Goal: Information Seeking & Learning: Learn about a topic

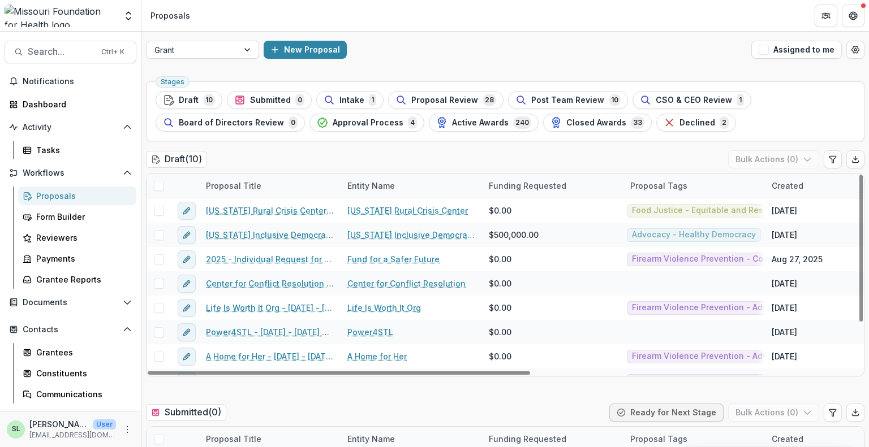
drag, startPoint x: 772, startPoint y: 47, endPoint x: 636, endPoint y: 152, distance: 172.3
click at [772, 47] on button "Assigned to me" at bounding box center [796, 50] width 90 height 18
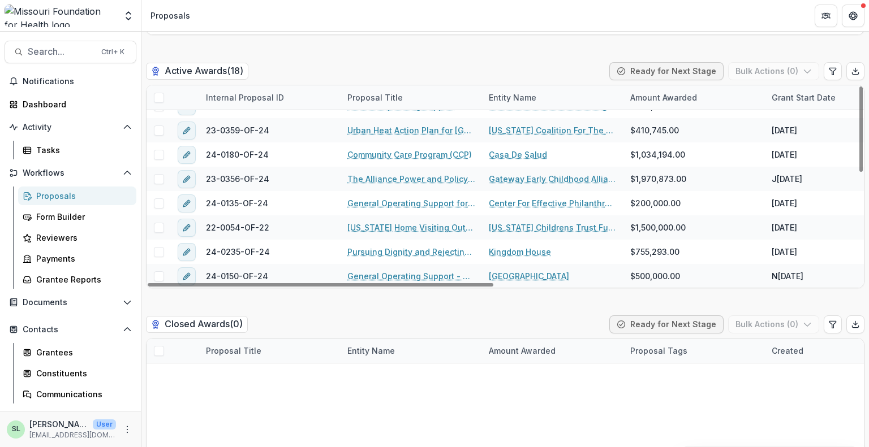
scroll to position [2172, 0]
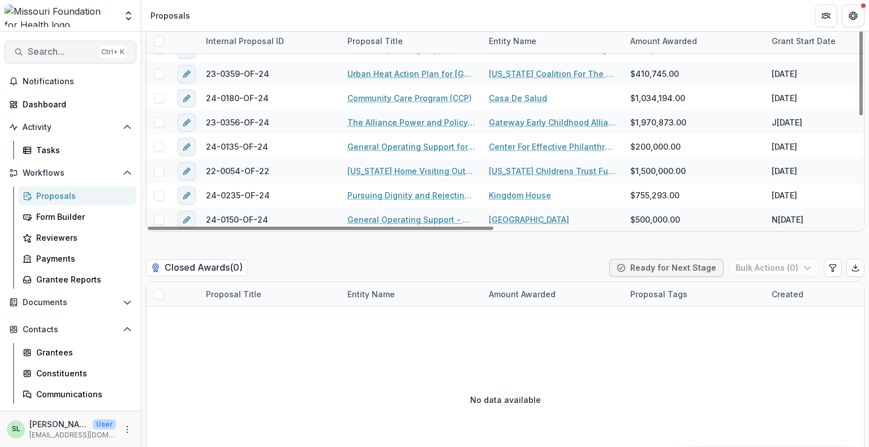
click at [58, 44] on button "Search... Ctrl + K" at bounding box center [71, 52] width 132 height 23
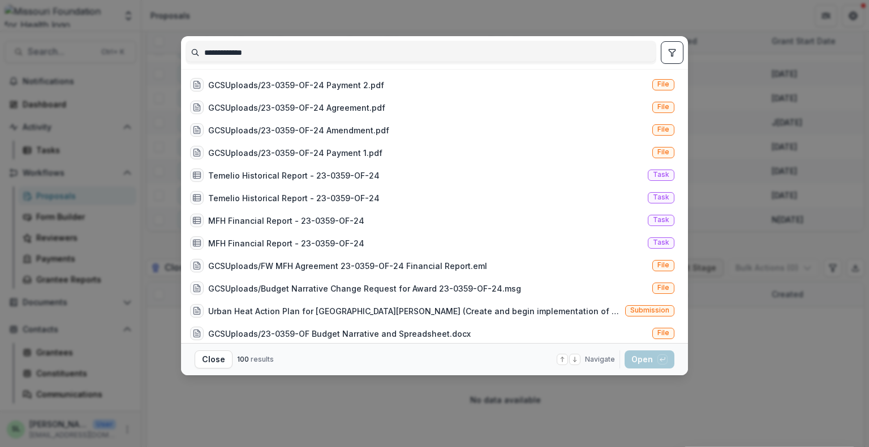
type input "**********"
click at [667, 59] on button "toggle filters" at bounding box center [672, 52] width 23 height 23
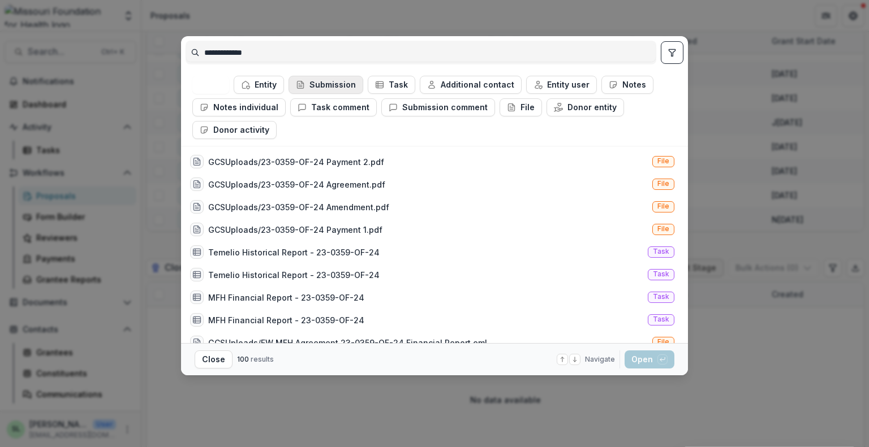
click at [333, 89] on button "Submission" at bounding box center [325, 85] width 75 height 18
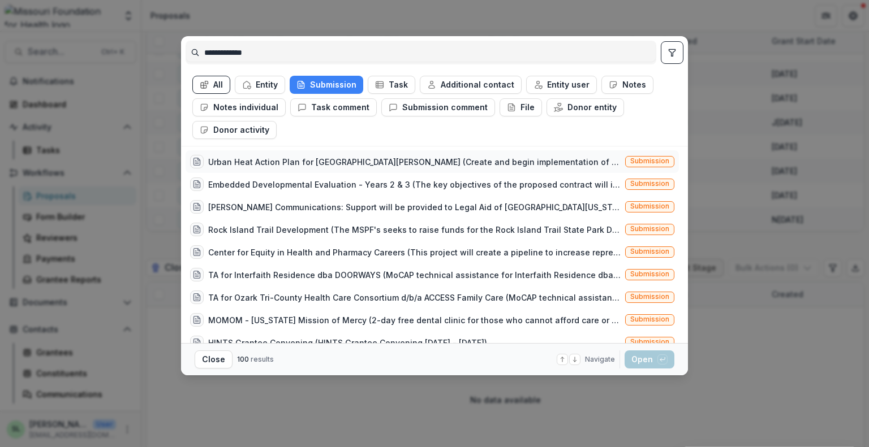
click at [336, 164] on div "Urban Heat Action Plan for [GEOGRAPHIC_DATA][PERSON_NAME] (Create and begin imp…" at bounding box center [414, 162] width 412 height 12
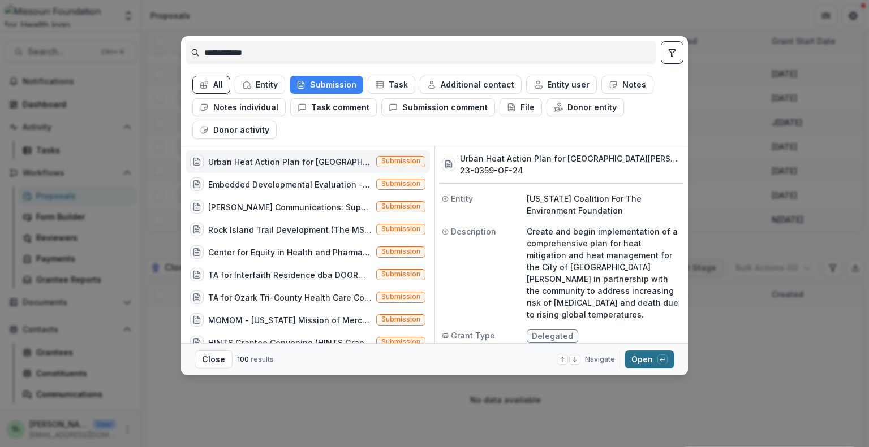
click at [641, 357] on button "Open with enter key" at bounding box center [649, 360] width 50 height 18
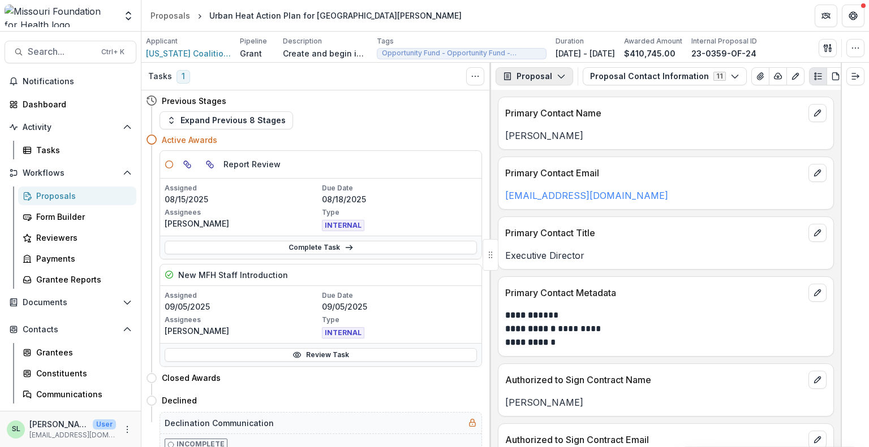
click at [546, 79] on button "Proposal" at bounding box center [533, 76] width 77 height 18
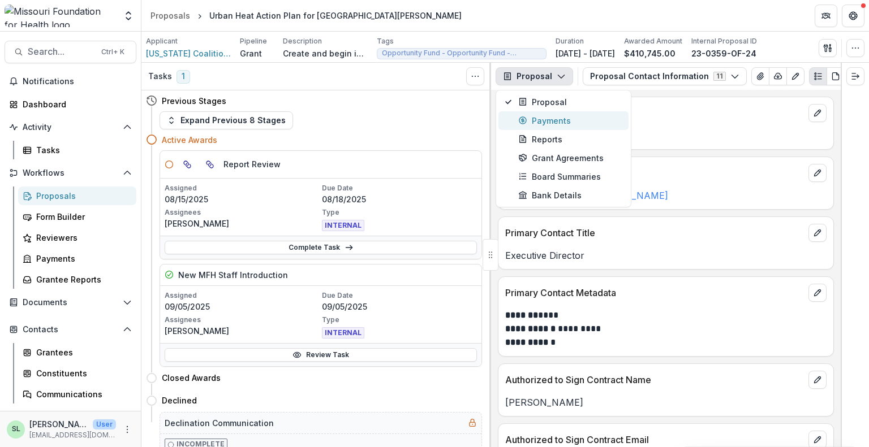
click at [550, 123] on div "Payments" at bounding box center [569, 121] width 103 height 12
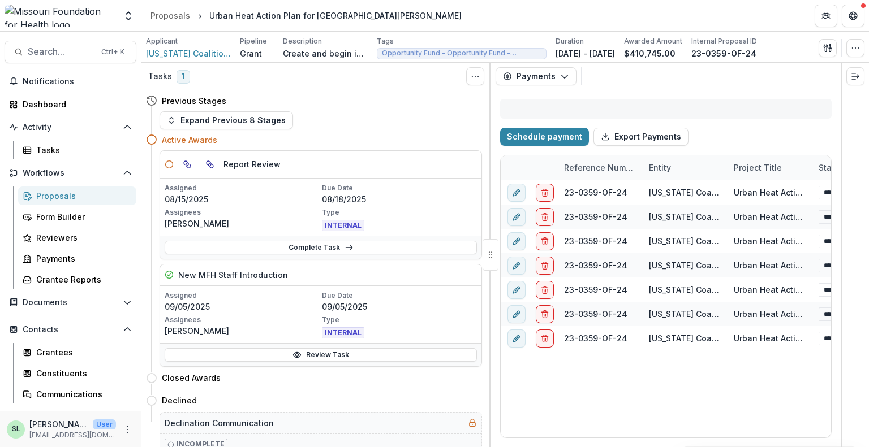
select select "****"
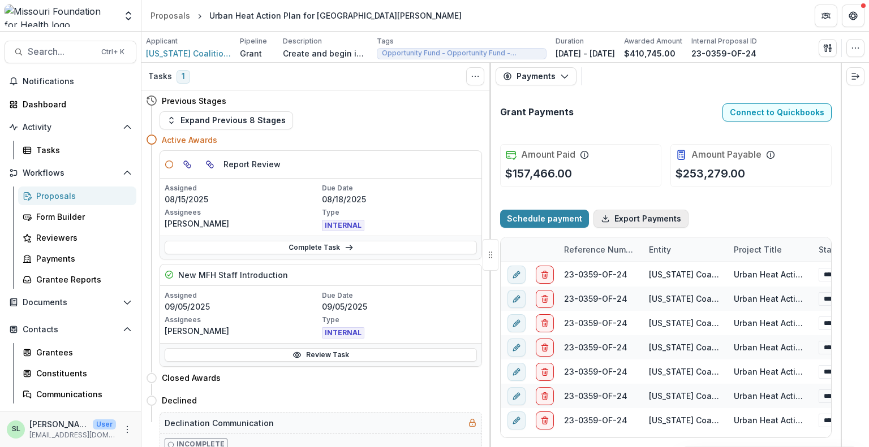
select select "****"
drag, startPoint x: 564, startPoint y: 433, endPoint x: 531, endPoint y: 436, distance: 33.5
click at [531, 436] on div at bounding box center [543, 434] width 83 height 3
click at [536, 73] on button "Payments" at bounding box center [535, 76] width 81 height 18
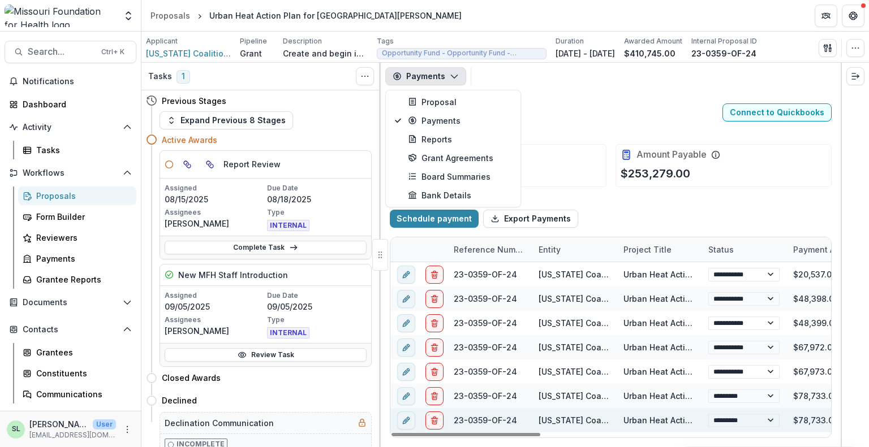
select select "****"
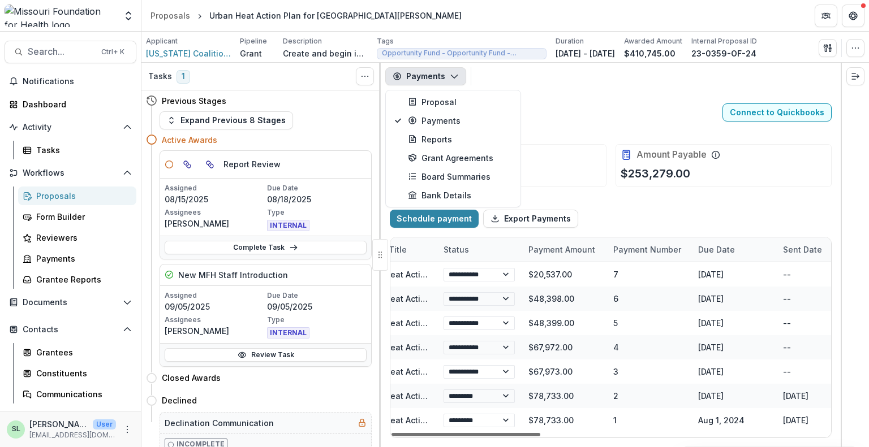
scroll to position [0, 259]
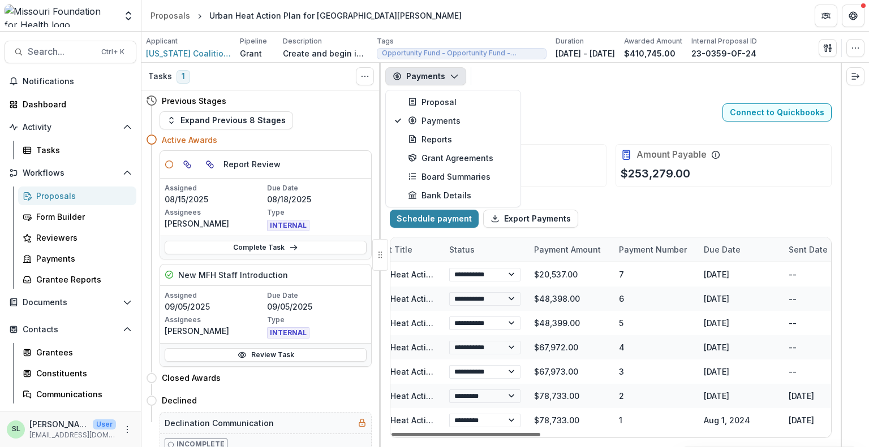
drag, startPoint x: 517, startPoint y: 435, endPoint x: 599, endPoint y: 431, distance: 81.6
click at [540, 433] on div at bounding box center [465, 434] width 149 height 3
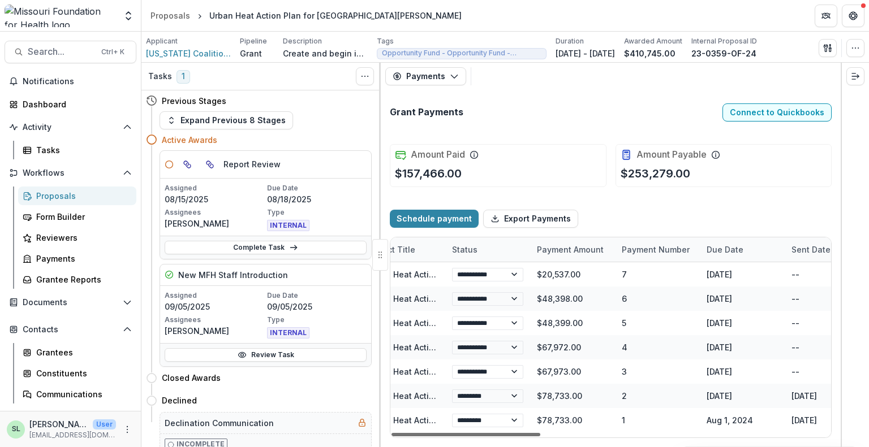
select select "****"
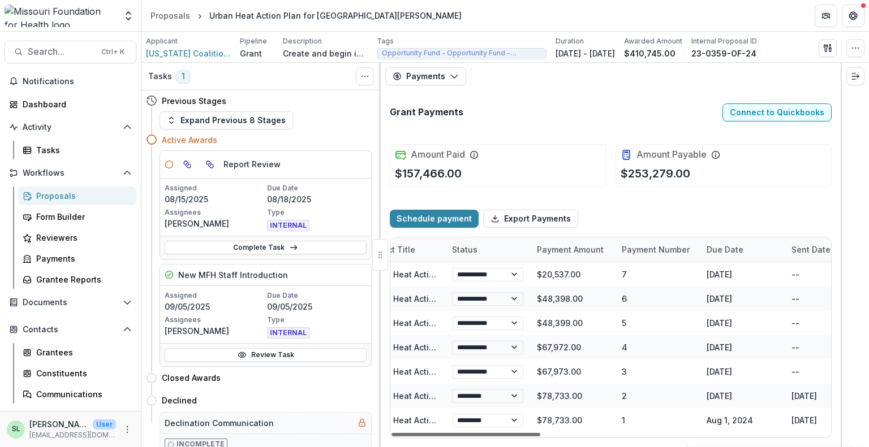
select select "****"
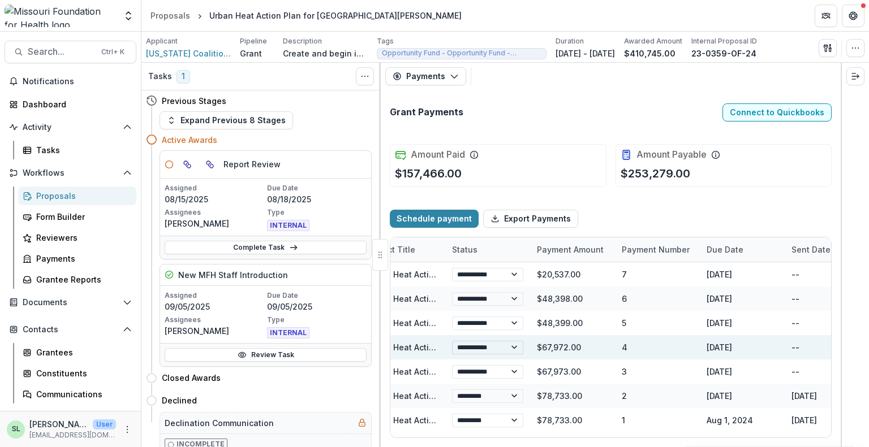
select select "****"
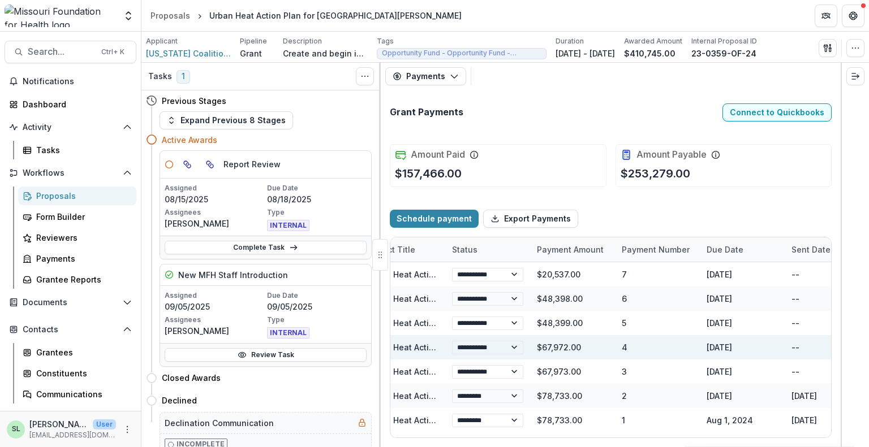
select select "****"
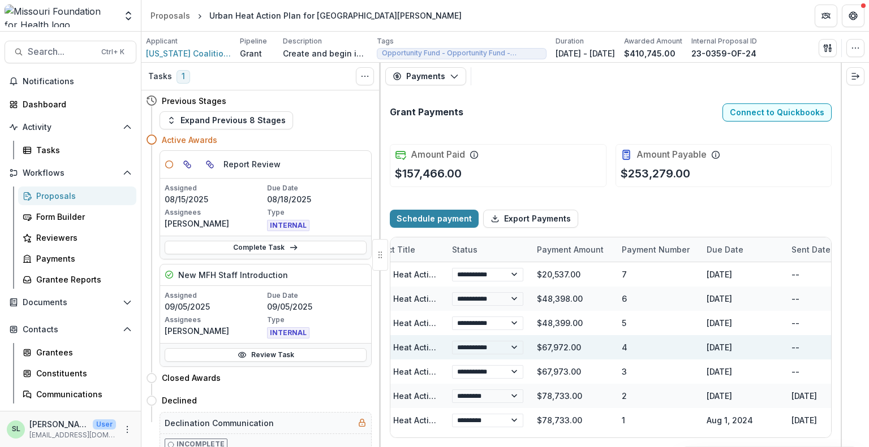
select select "****"
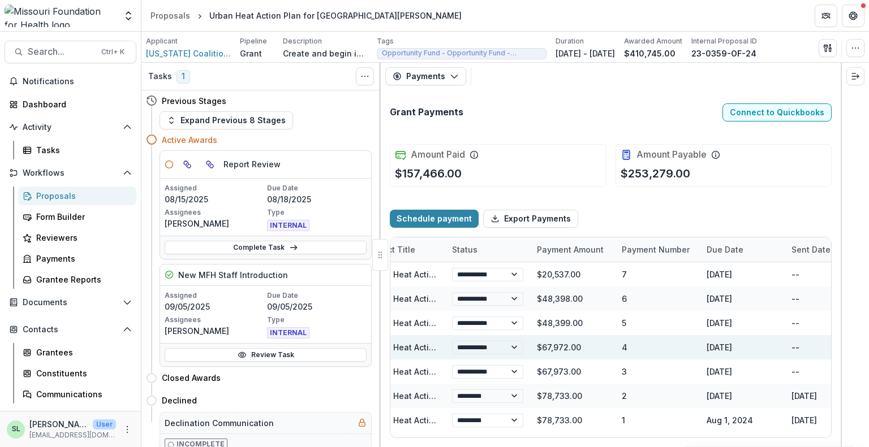
select select "****"
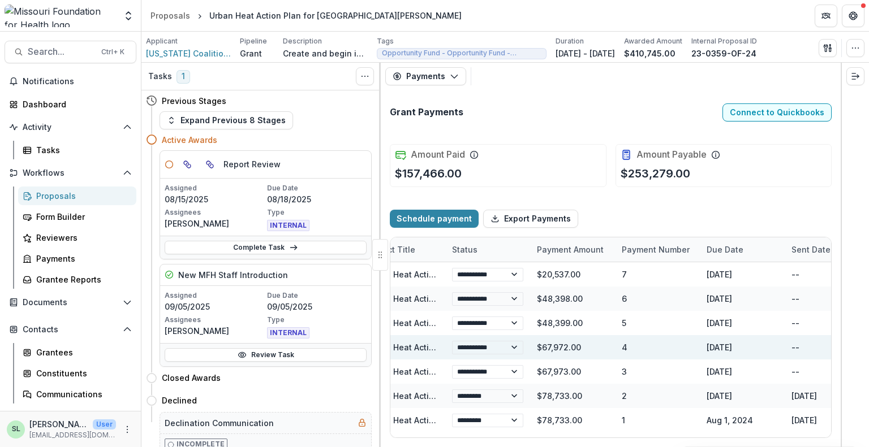
select select "****"
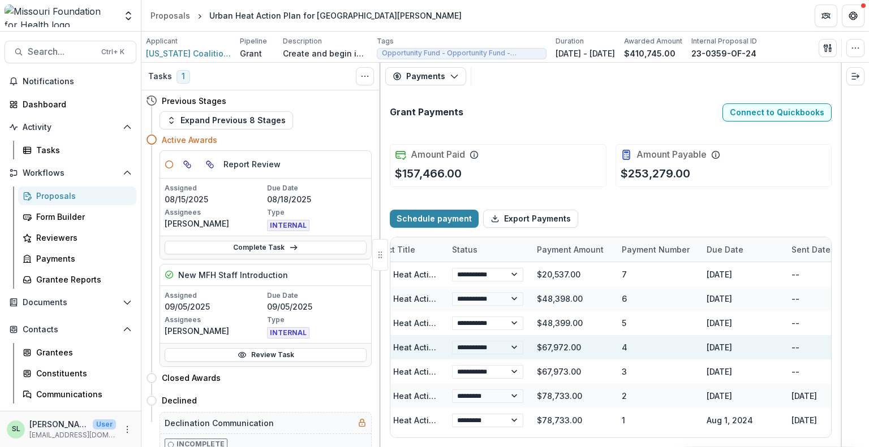
select select "****"
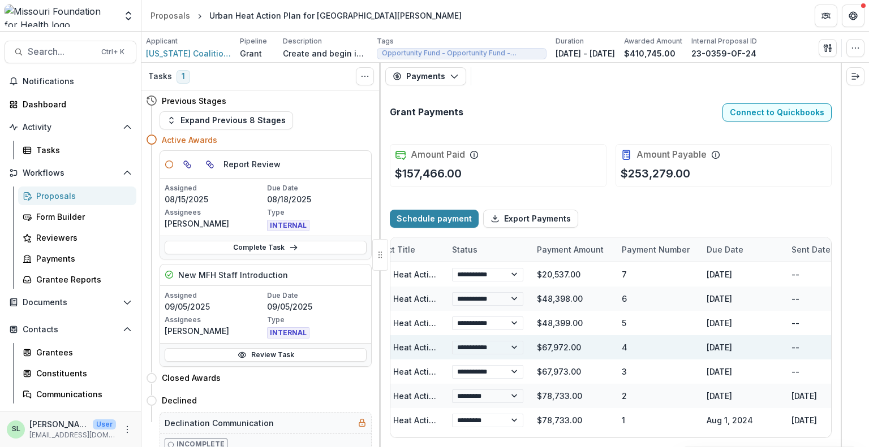
select select "****"
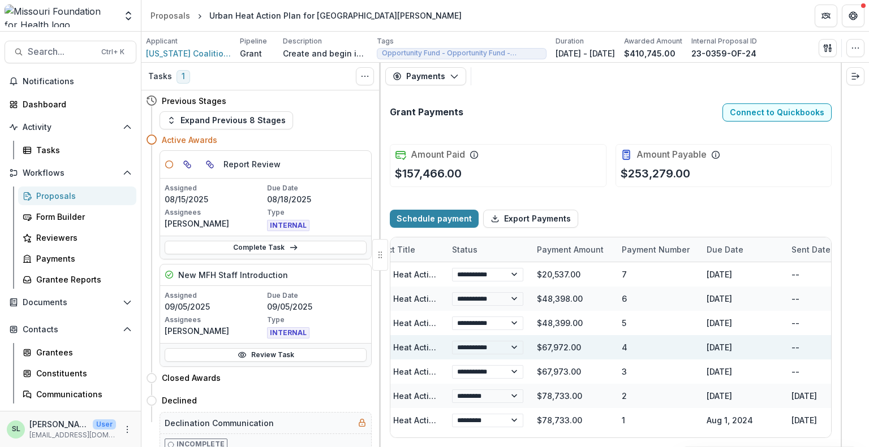
select select "****"
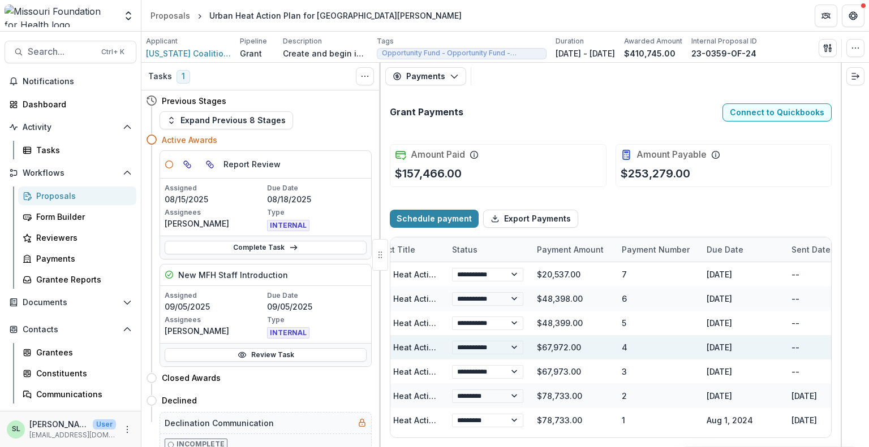
select select "****"
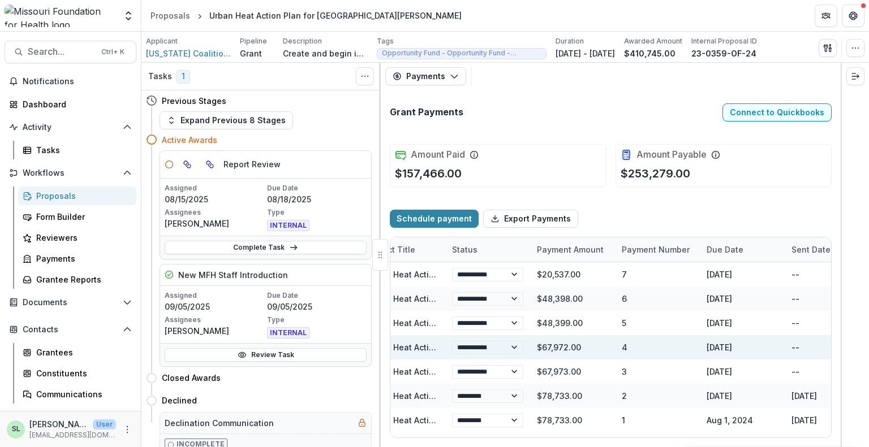
select select "****"
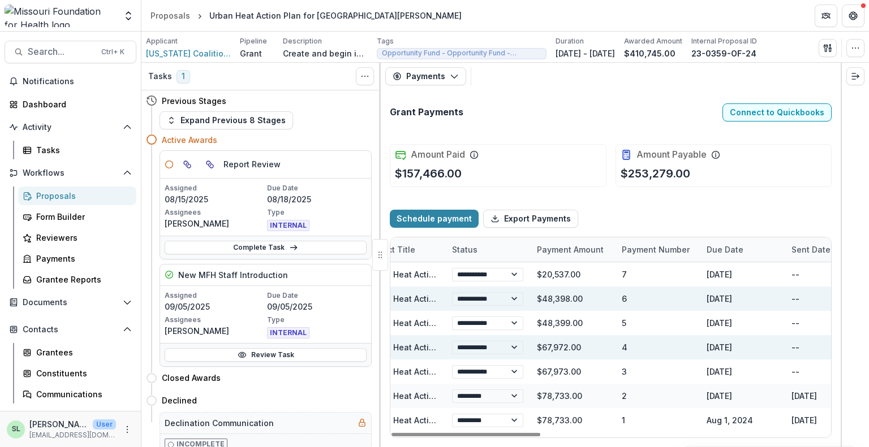
select select "****"
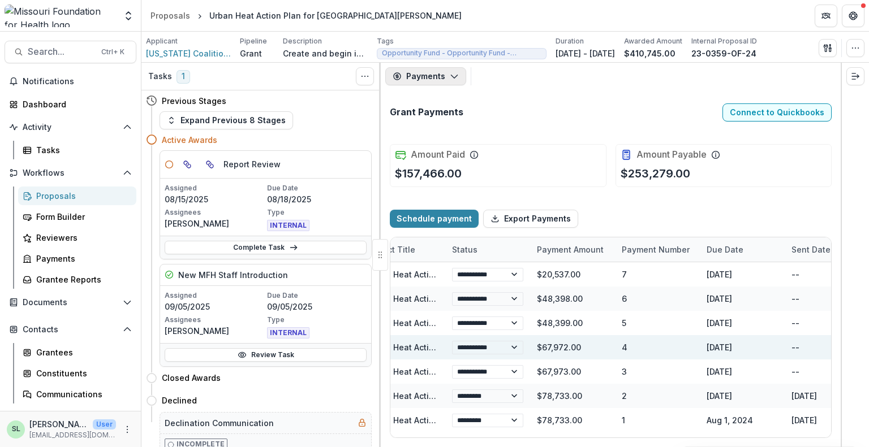
click at [442, 78] on button "Payments" at bounding box center [425, 76] width 81 height 18
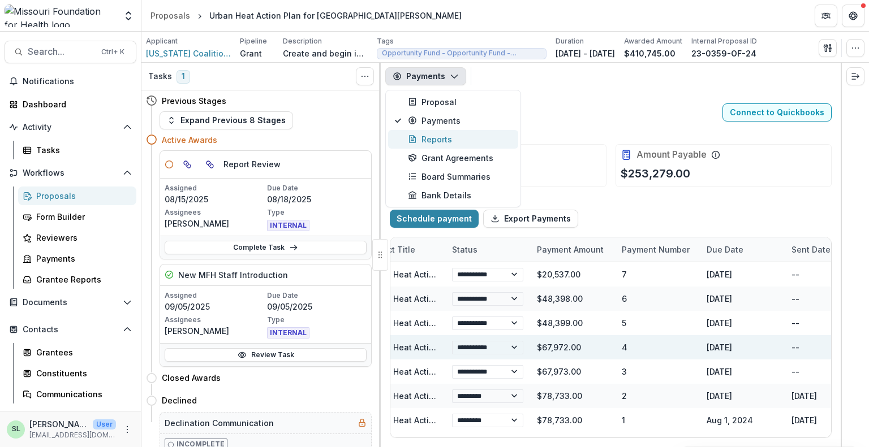
click at [430, 142] on div "Reports" at bounding box center [459, 139] width 103 height 12
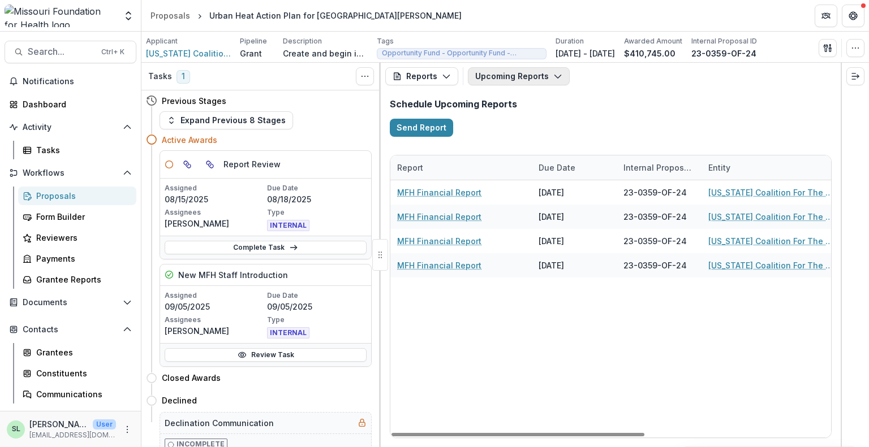
click at [520, 76] on button "Upcoming Reports" at bounding box center [519, 76] width 102 height 18
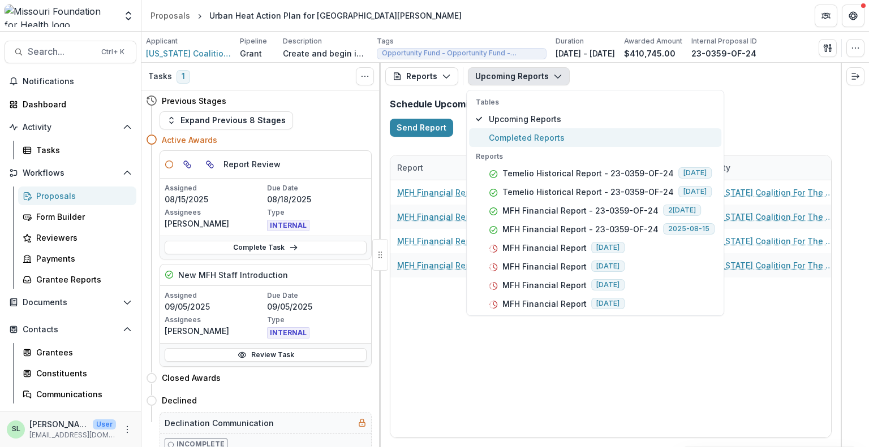
click at [526, 137] on span "Completed Reports" at bounding box center [602, 138] width 226 height 12
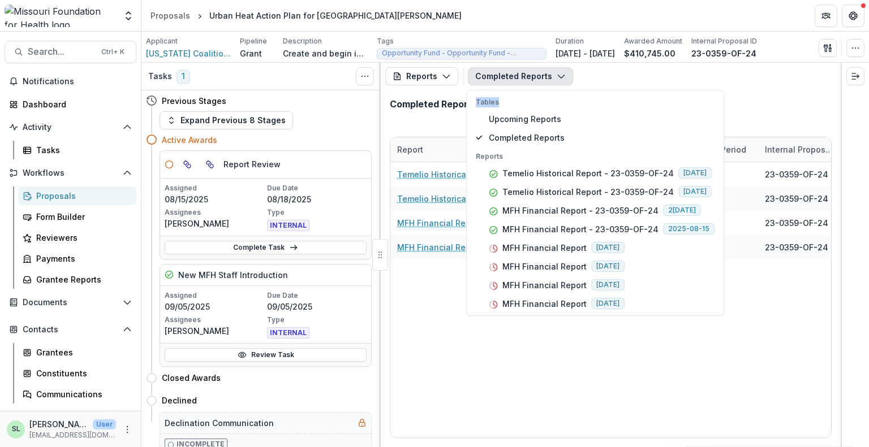
click at [618, 90] on div "Reports Proposal Payments Reports Grant Agreements Board Summaries Bank Details…" at bounding box center [611, 76] width 460 height 27
click at [588, 393] on div "Temelio Historical Report - 23-0359-OF-24 [DATE] 23-0359-OF-24 [US_STATE] Coali…" at bounding box center [870, 299] width 961 height 275
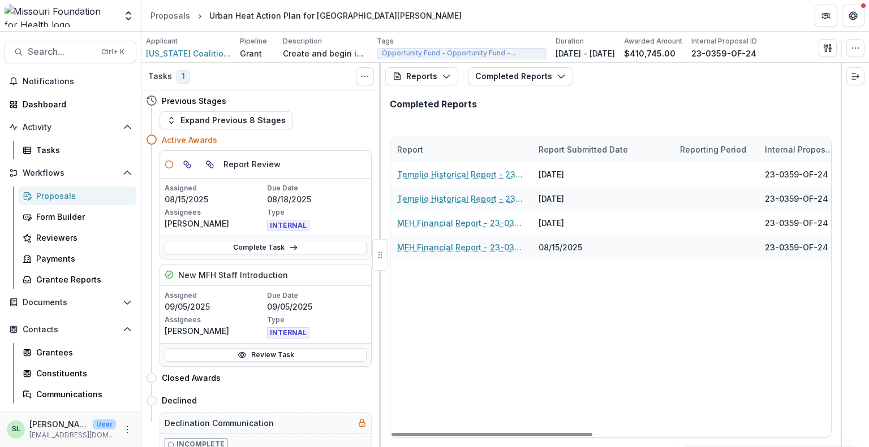
drag, startPoint x: 529, startPoint y: 151, endPoint x: 608, endPoint y: 150, distance: 79.2
click at [608, 150] on div "Report Report Submitted Date Reporting Period Internal Proposal ID Entity Propo…" at bounding box center [870, 149] width 961 height 24
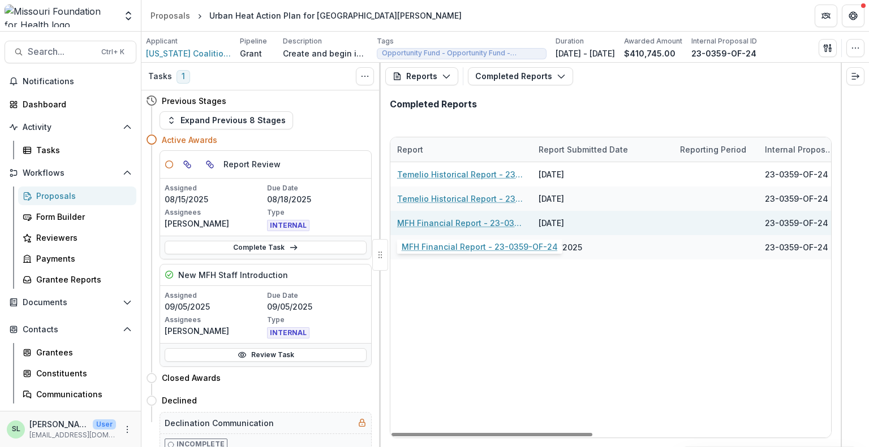
click at [478, 225] on link "MFH Financial Report - 23-0359-OF-24" at bounding box center [461, 223] width 128 height 12
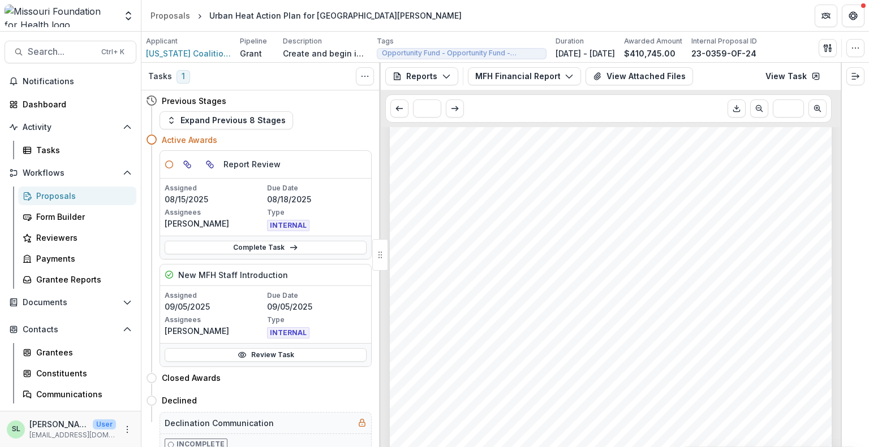
scroll to position [658, 0]
click at [404, 110] on button "Scroll to previous page" at bounding box center [399, 109] width 18 height 18
click at [555, 81] on button "MFH Financial Report - 23-0359-OF-24" at bounding box center [524, 76] width 113 height 18
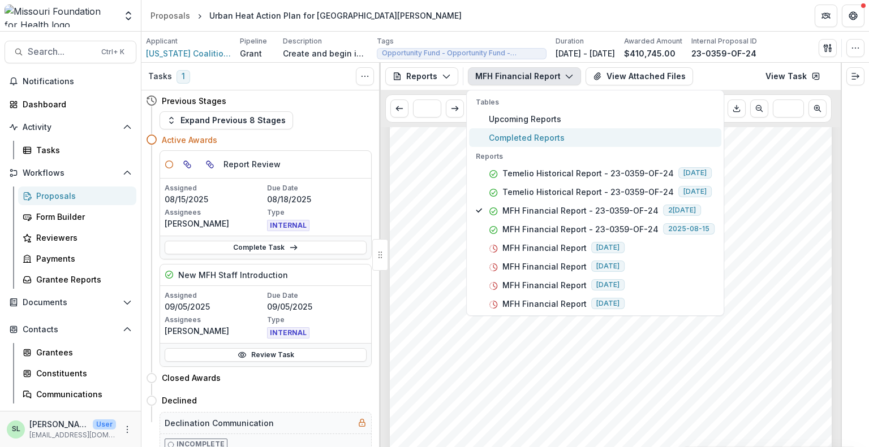
click at [538, 137] on span "Completed Reports" at bounding box center [602, 138] width 226 height 12
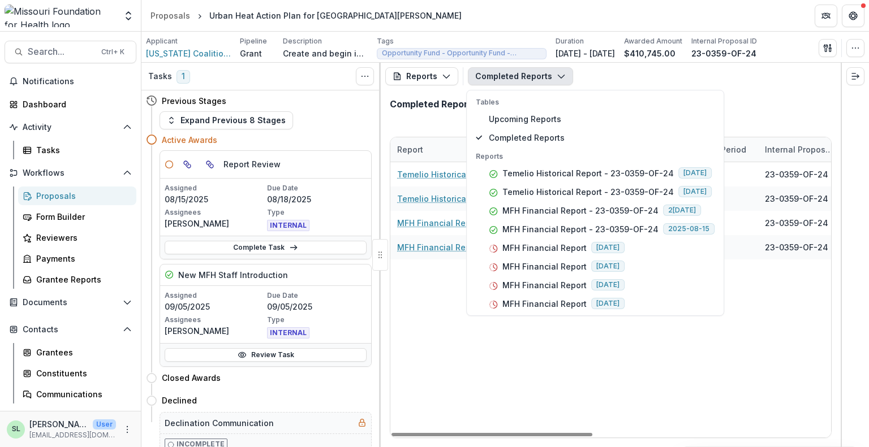
click at [454, 373] on div "Temelio Historical Report - 23-0359-OF-24 [DATE] 23-0359-OF-24 [US_STATE] Coali…" at bounding box center [870, 299] width 961 height 275
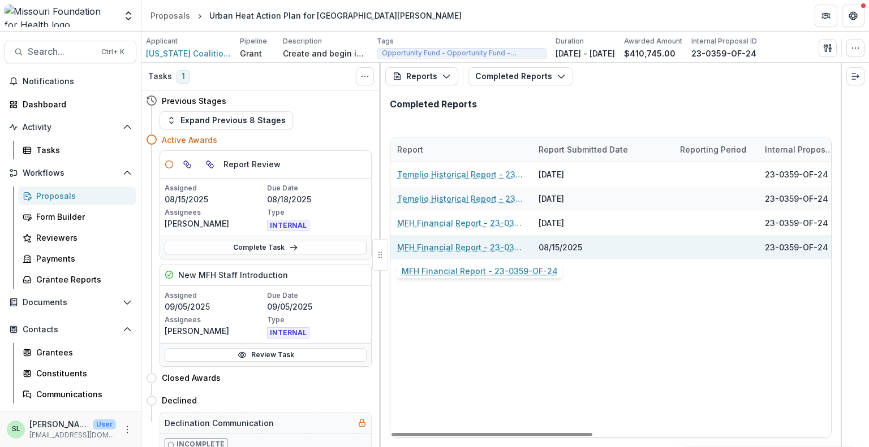
click at [475, 253] on link "MFH Financial Report - 23-0359-OF-24" at bounding box center [461, 247] width 128 height 12
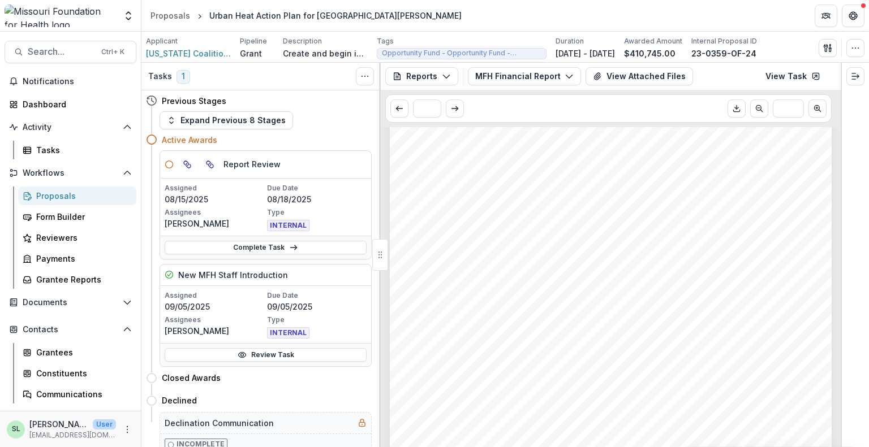
scroll to position [941, 0]
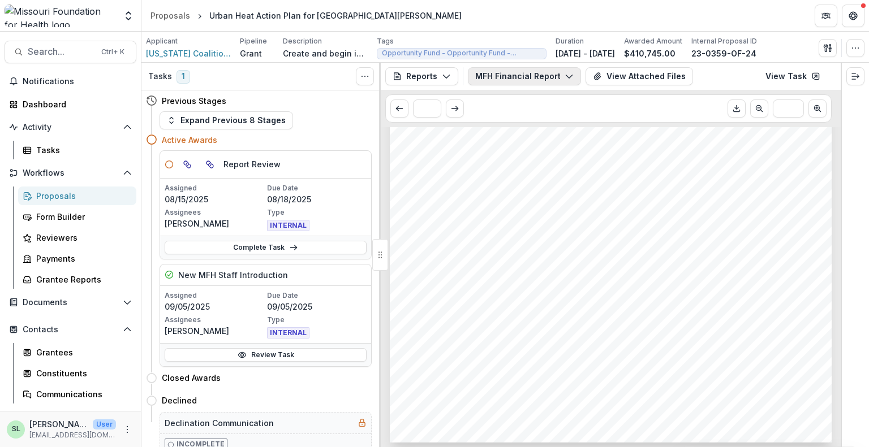
click at [511, 74] on button "MFH Financial Report - 23-0359-OF-24" at bounding box center [524, 76] width 113 height 18
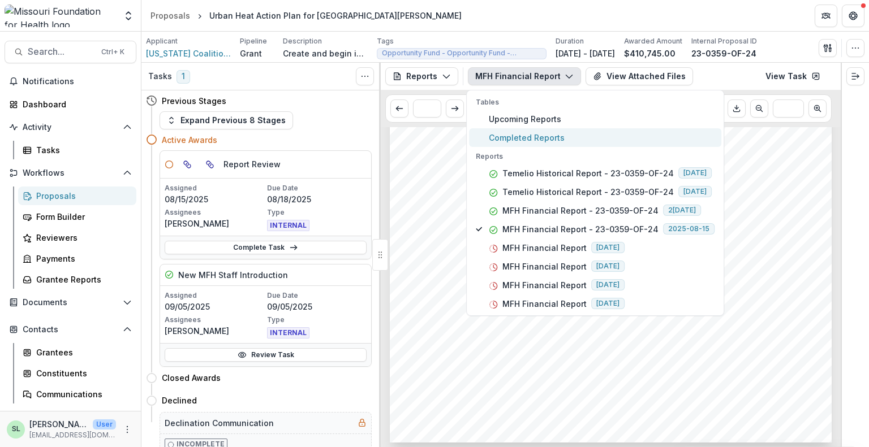
click at [537, 136] on span "Completed Reports" at bounding box center [602, 138] width 226 height 12
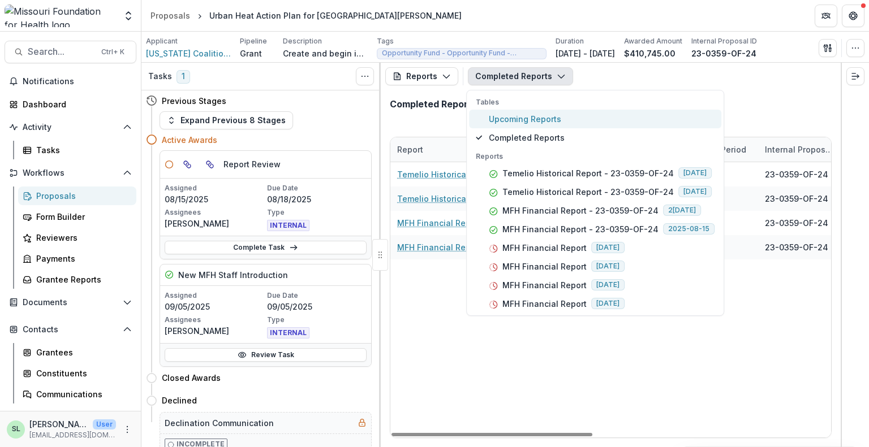
click at [645, 113] on span "Upcoming Reports" at bounding box center [602, 119] width 226 height 12
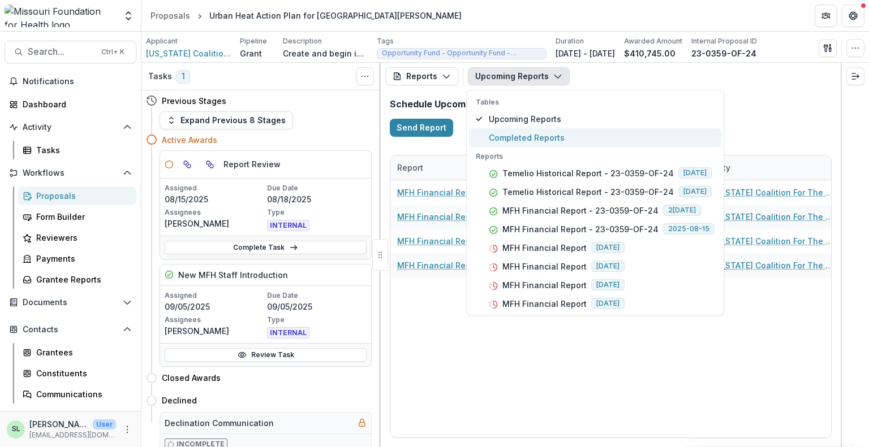
click at [503, 133] on span "Completed Reports" at bounding box center [602, 138] width 226 height 12
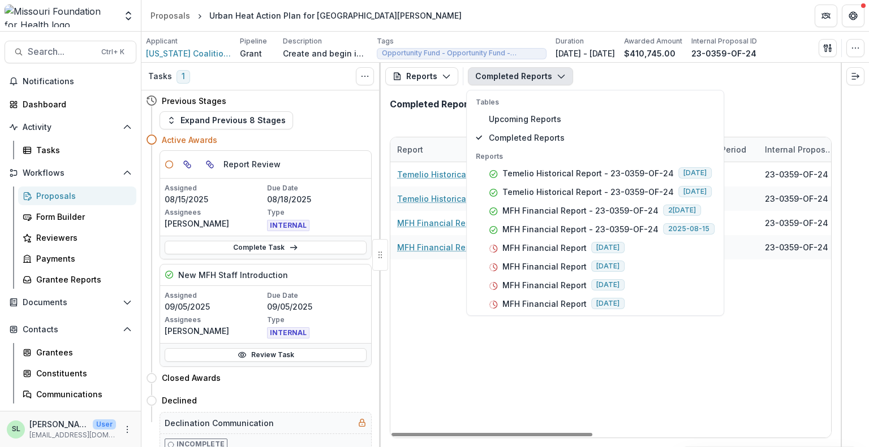
click at [436, 377] on div "Temelio Historical Report - 23-0359-OF-24 [DATE] 23-0359-OF-24 [US_STATE] Coali…" at bounding box center [870, 299] width 961 height 275
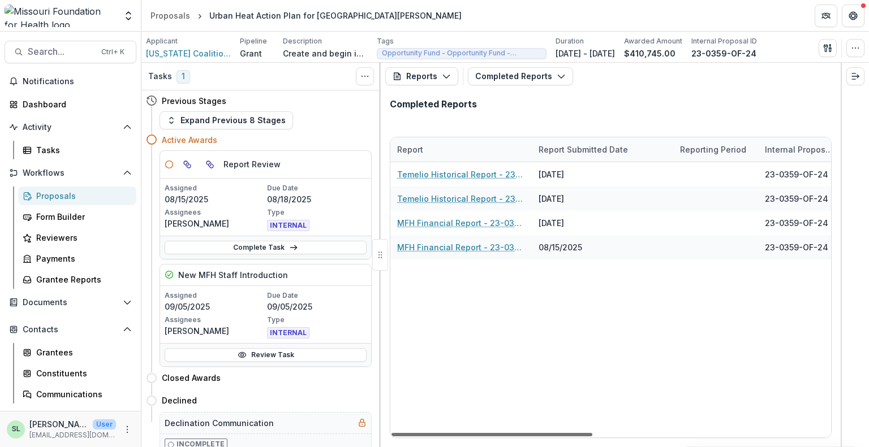
drag, startPoint x: 547, startPoint y: 434, endPoint x: 437, endPoint y: 456, distance: 111.9
click at [437, 437] on div at bounding box center [491, 434] width 201 height 3
click at [261, 251] on link "Complete Task" at bounding box center [266, 248] width 202 height 14
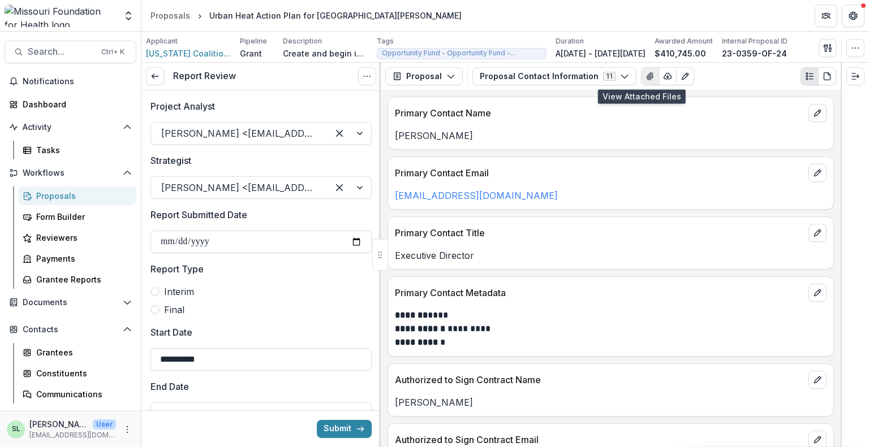
click at [645, 80] on icon "View Attached Files" at bounding box center [649, 76] width 9 height 9
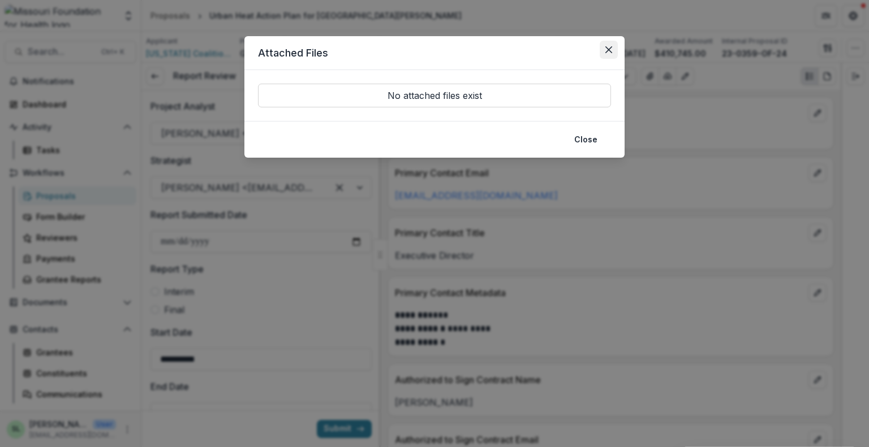
click at [606, 49] on icon "Close" at bounding box center [608, 49] width 7 height 7
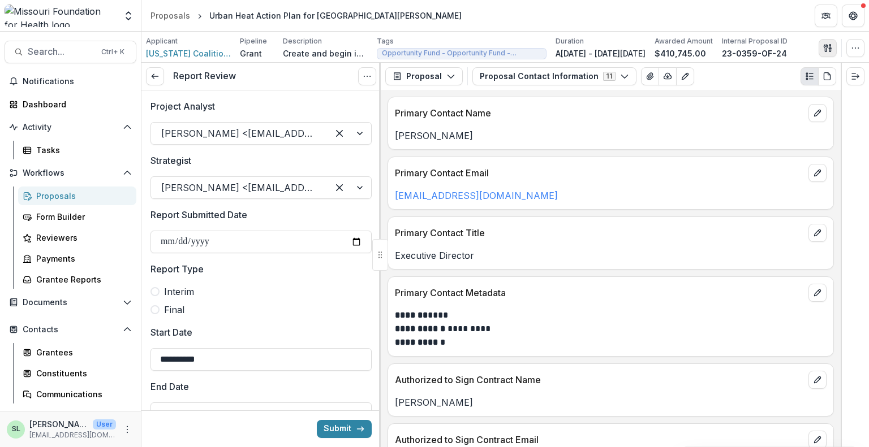
click at [827, 49] on icon "button" at bounding box center [827, 48] width 9 height 9
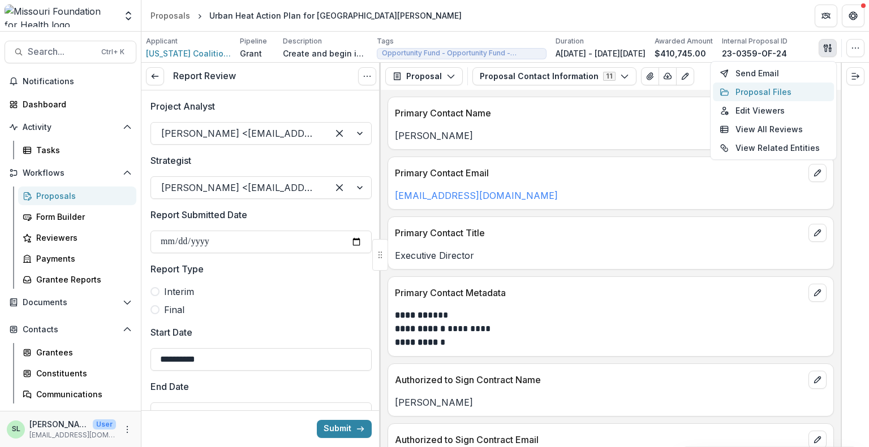
click at [755, 88] on button "Proposal Files" at bounding box center [773, 92] width 121 height 19
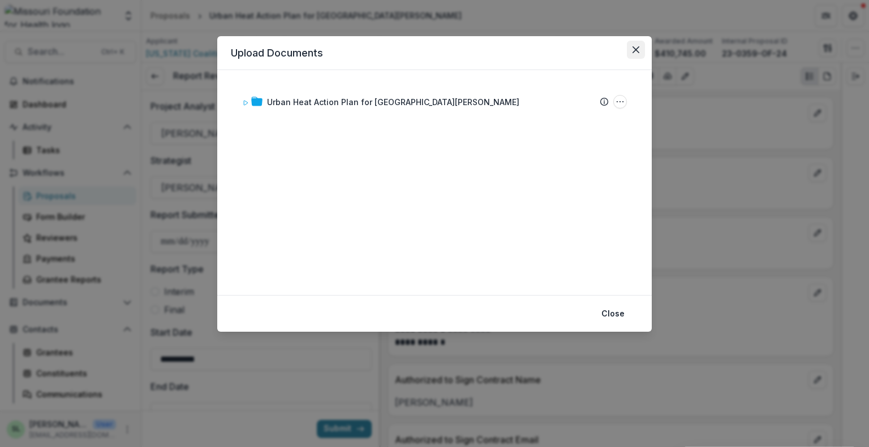
click at [633, 48] on icon "Close" at bounding box center [635, 49] width 7 height 7
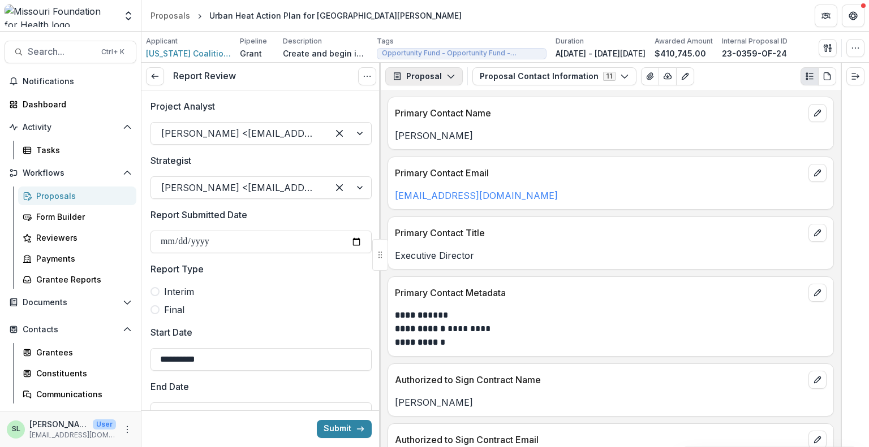
click at [446, 75] on icon "button" at bounding box center [450, 76] width 9 height 9
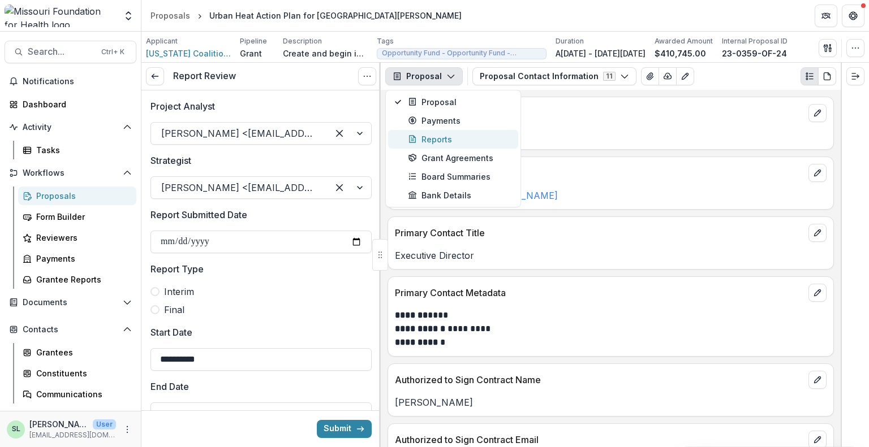
click at [443, 140] on div "Reports" at bounding box center [459, 139] width 103 height 12
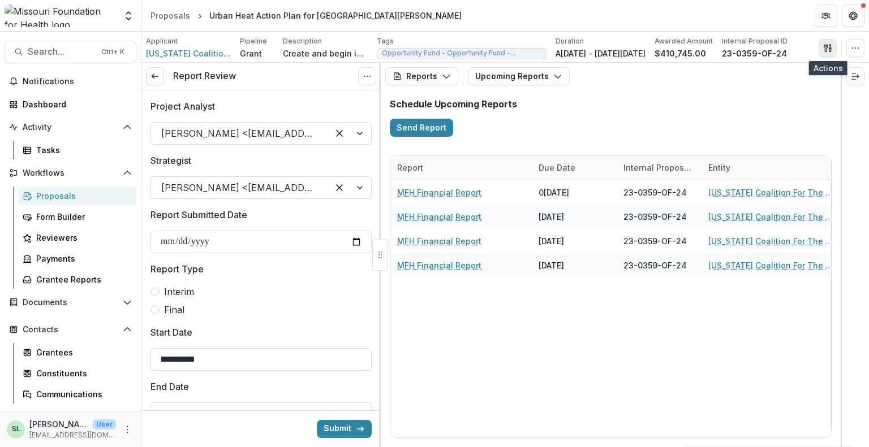
click at [823, 46] on button "button" at bounding box center [827, 48] width 18 height 18
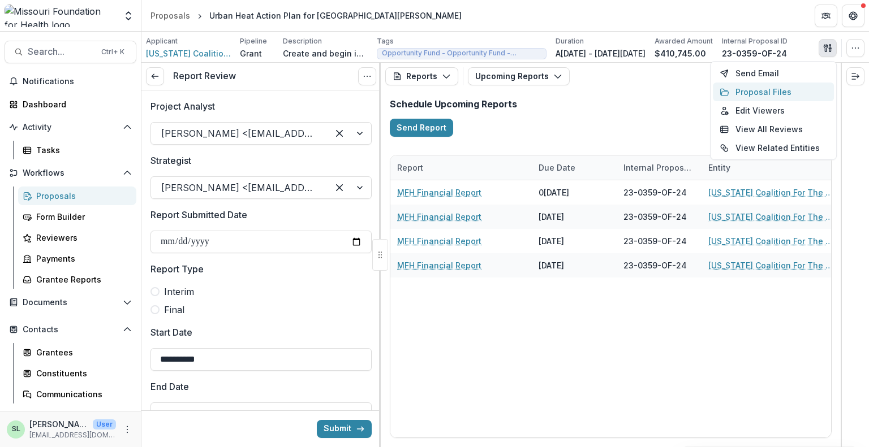
click at [747, 86] on button "Proposal Files" at bounding box center [773, 92] width 121 height 19
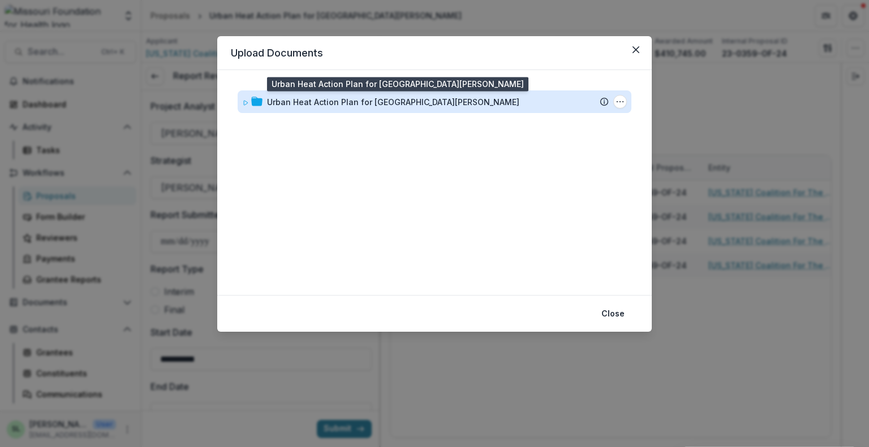
click at [356, 103] on div "Urban Heat Action Plan for [GEOGRAPHIC_DATA][PERSON_NAME]" at bounding box center [393, 102] width 252 height 12
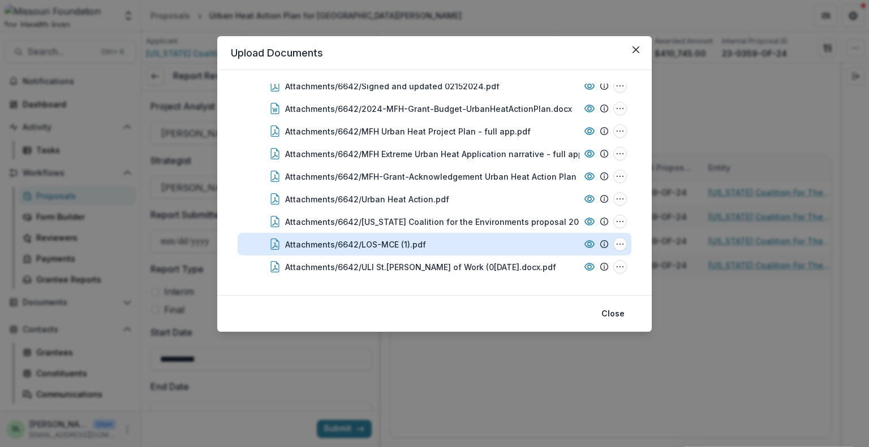
scroll to position [697, 0]
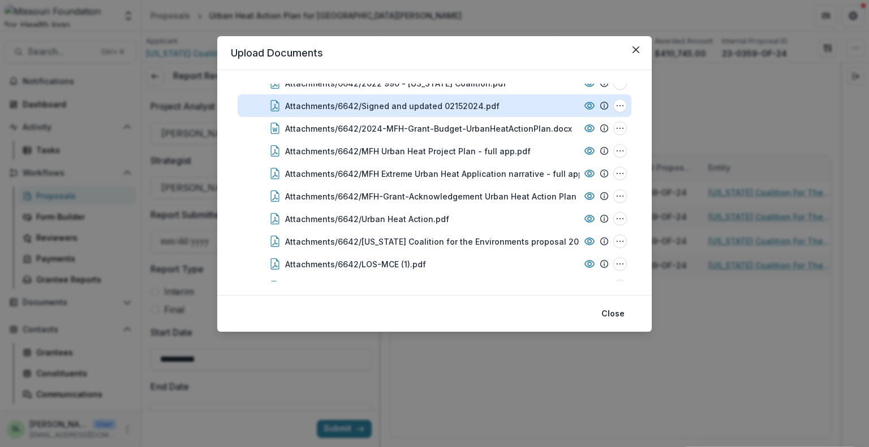
click at [411, 103] on div "Attachments/6642/Signed and updated 02152024.pdf" at bounding box center [392, 106] width 214 height 12
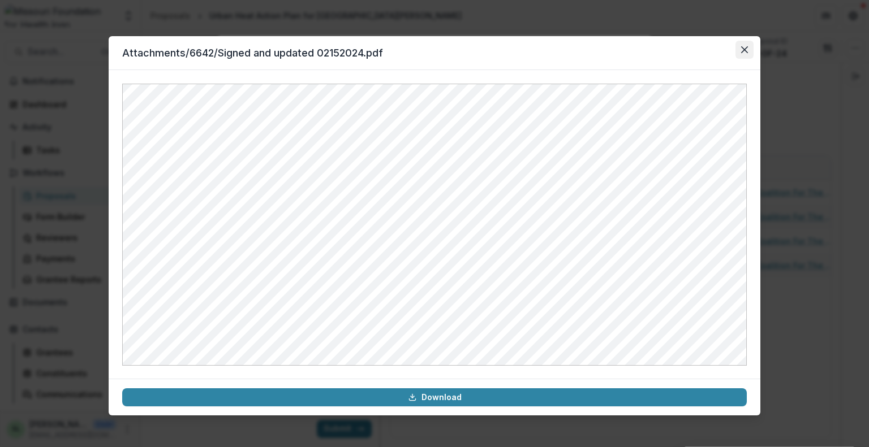
click at [744, 53] on button "Close" at bounding box center [744, 50] width 18 height 18
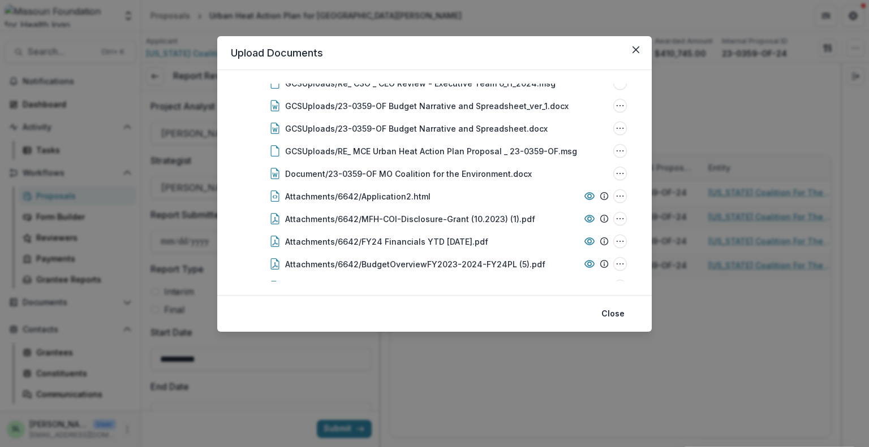
scroll to position [415, 0]
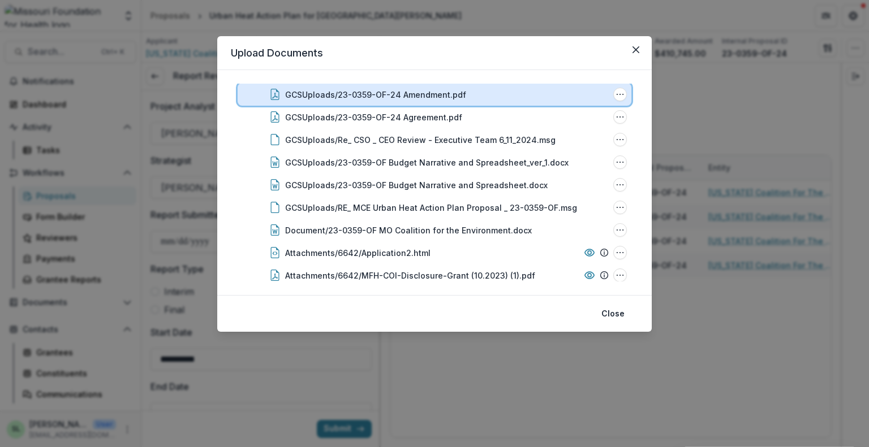
click at [398, 102] on div "GCSUploads/23-0359-OF-24 Amendment.pdf File Options Download Rename Delete" at bounding box center [435, 94] width 394 height 23
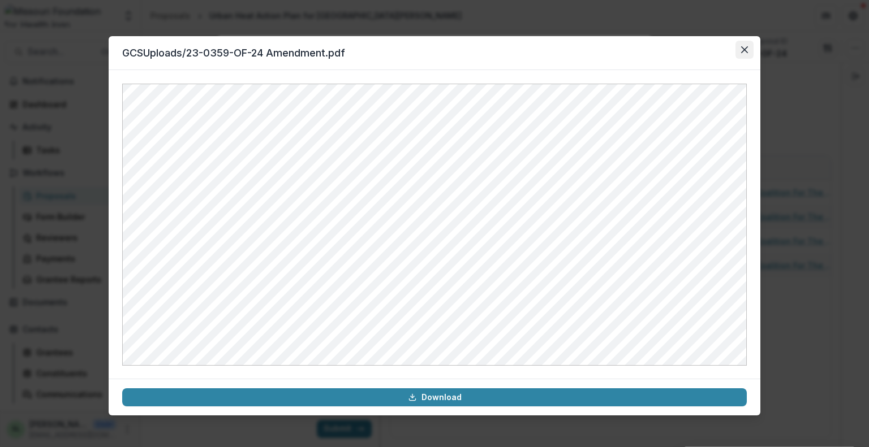
click at [744, 53] on icon "Close" at bounding box center [744, 49] width 7 height 7
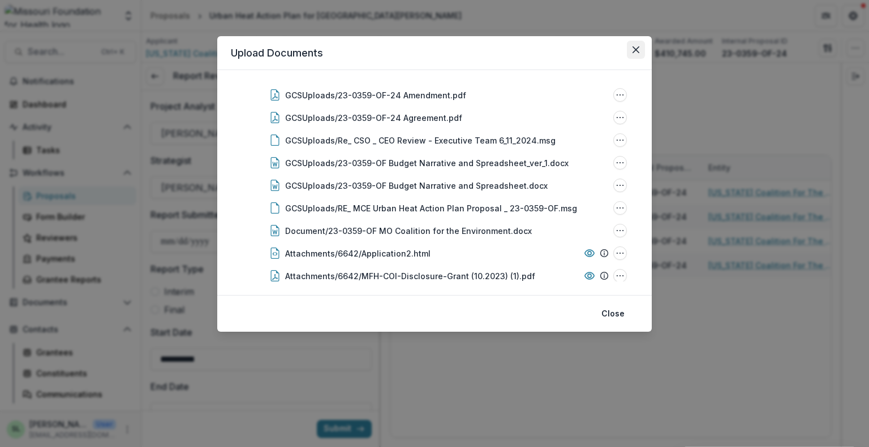
click at [638, 49] on icon "Close" at bounding box center [635, 49] width 7 height 7
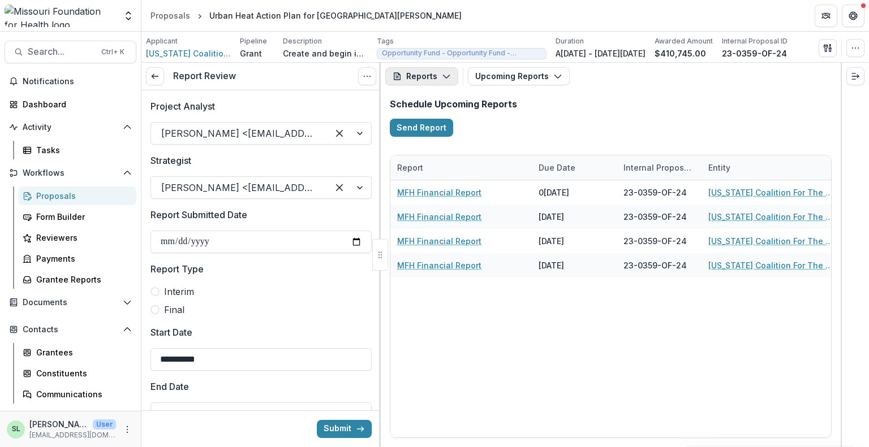
click at [434, 79] on button "Reports" at bounding box center [421, 76] width 73 height 18
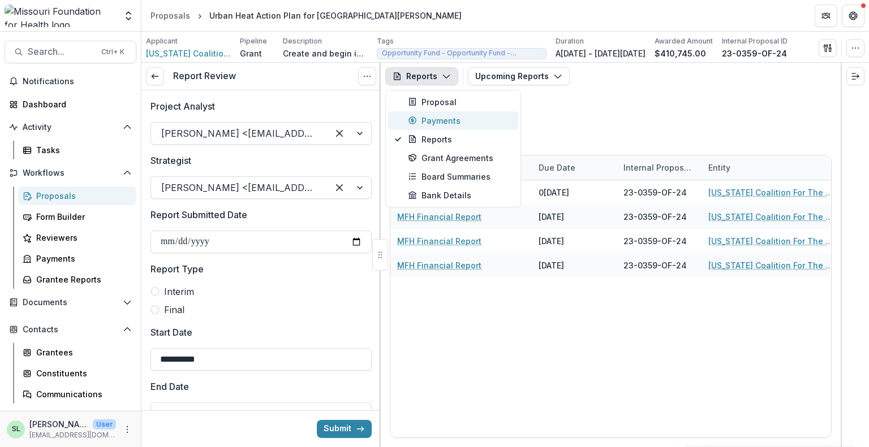
click at [435, 117] on div "Payments" at bounding box center [459, 121] width 103 height 12
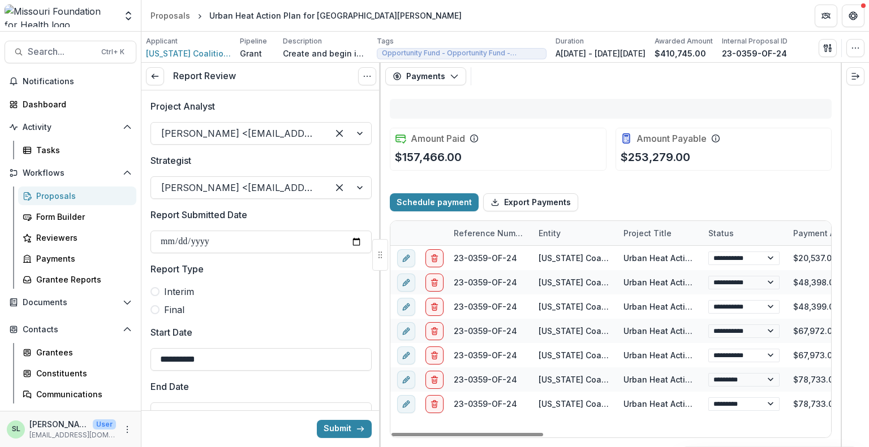
select select "****"
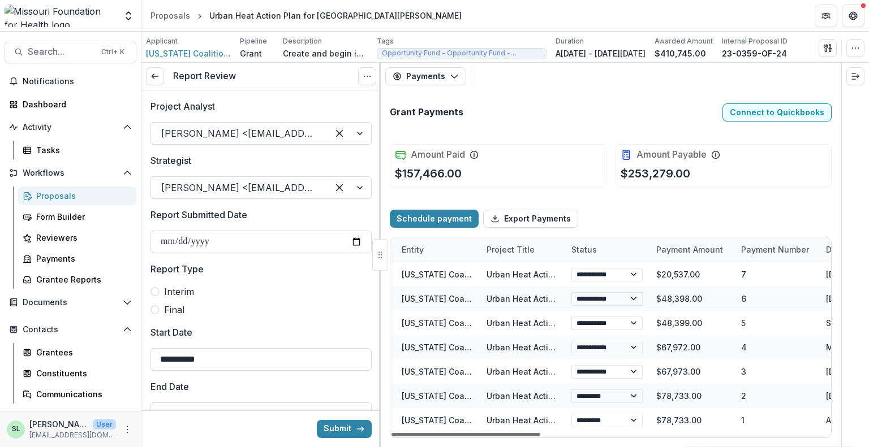
scroll to position [0, 158]
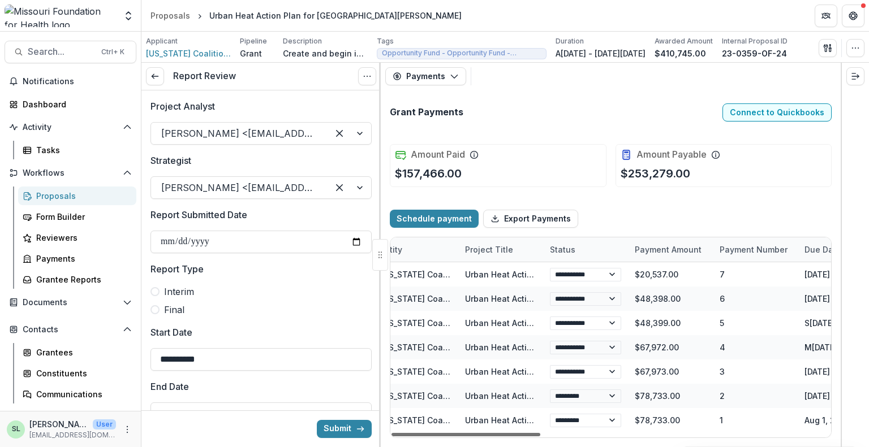
drag, startPoint x: 524, startPoint y: 434, endPoint x: 577, endPoint y: 434, distance: 53.2
click at [540, 434] on div at bounding box center [465, 434] width 149 height 3
select select "****"
click at [829, 50] on icon "button" at bounding box center [830, 49] width 2 height 3
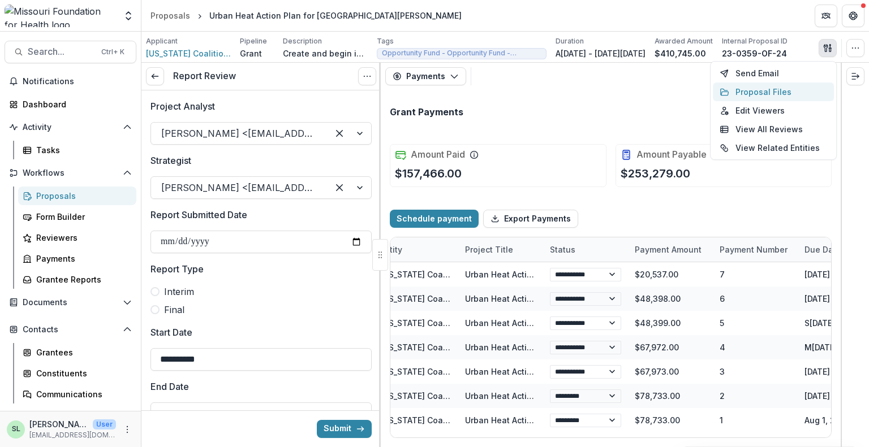
click at [774, 87] on button "Proposal Files" at bounding box center [773, 92] width 121 height 19
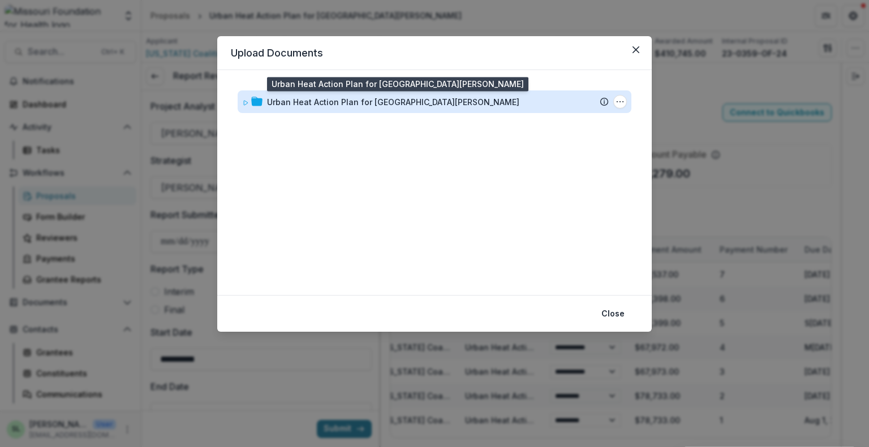
click at [374, 103] on div "Urban Heat Action Plan for [GEOGRAPHIC_DATA][PERSON_NAME]" at bounding box center [393, 102] width 252 height 12
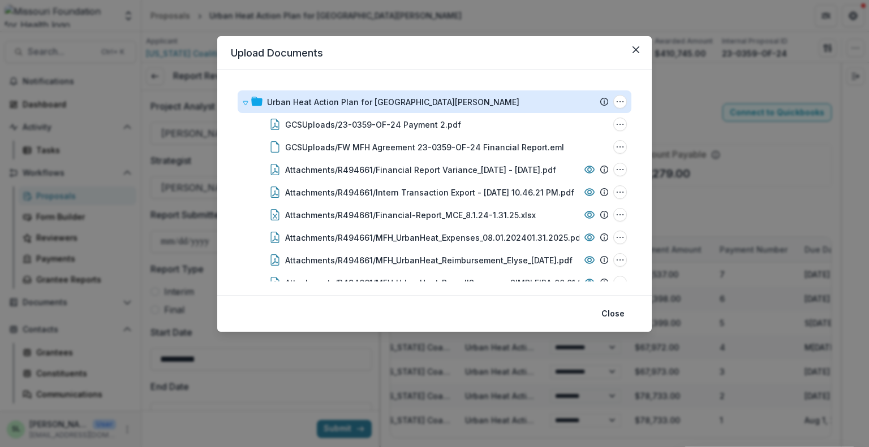
select select "****"
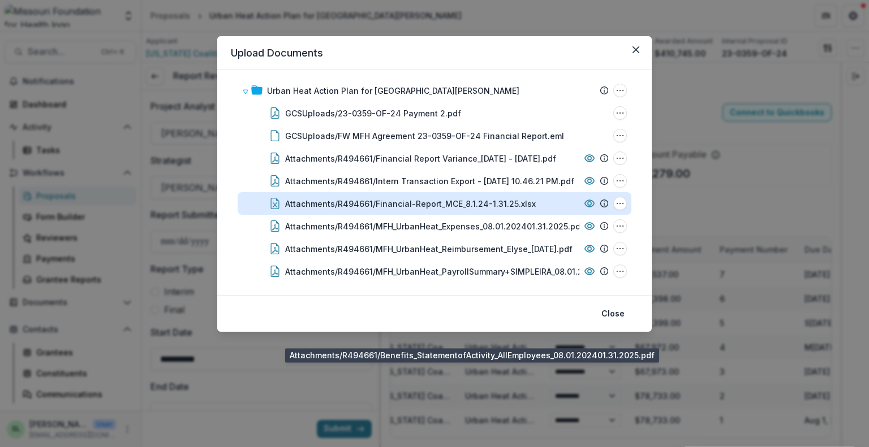
scroll to position [0, 0]
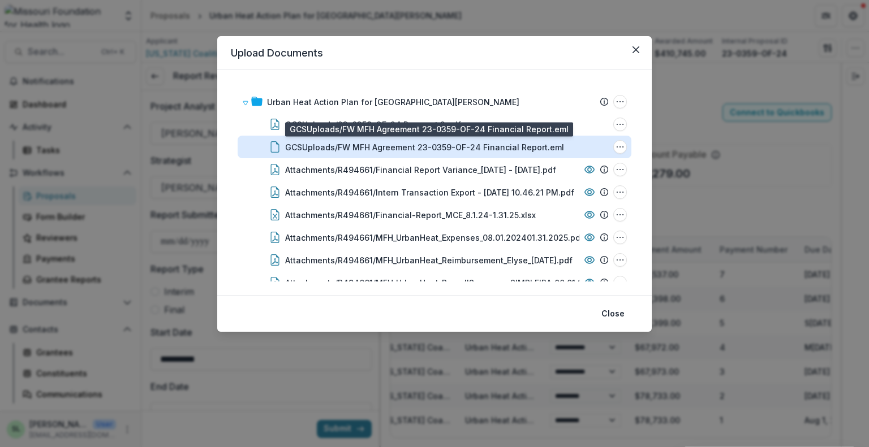
click at [458, 151] on div "GCSUploads/FW MFH Agreement 23-0359-OF-24 Financial Report.eml" at bounding box center [424, 147] width 279 height 12
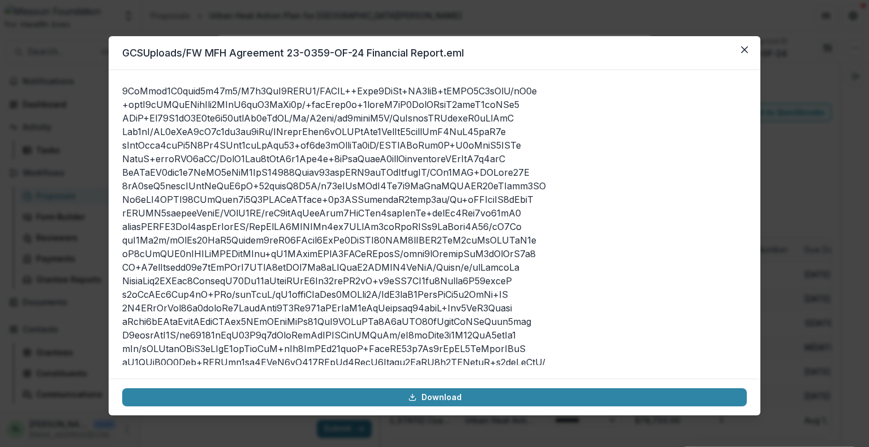
scroll to position [67863, 0]
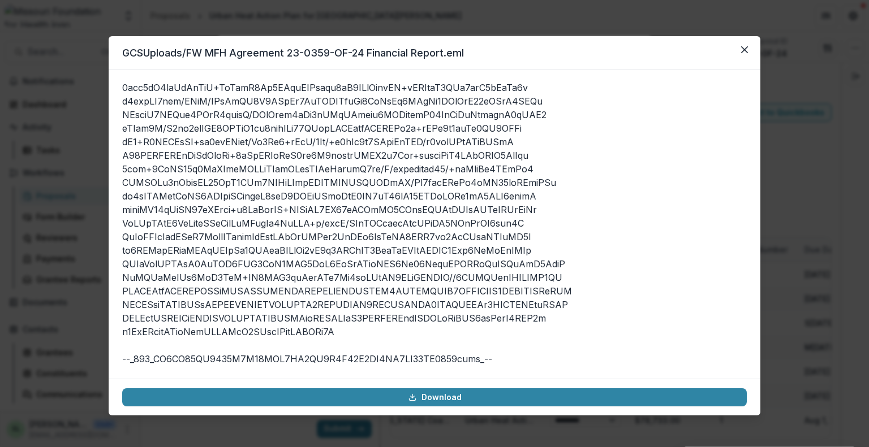
click at [743, 47] on icon "Close" at bounding box center [744, 49] width 7 height 7
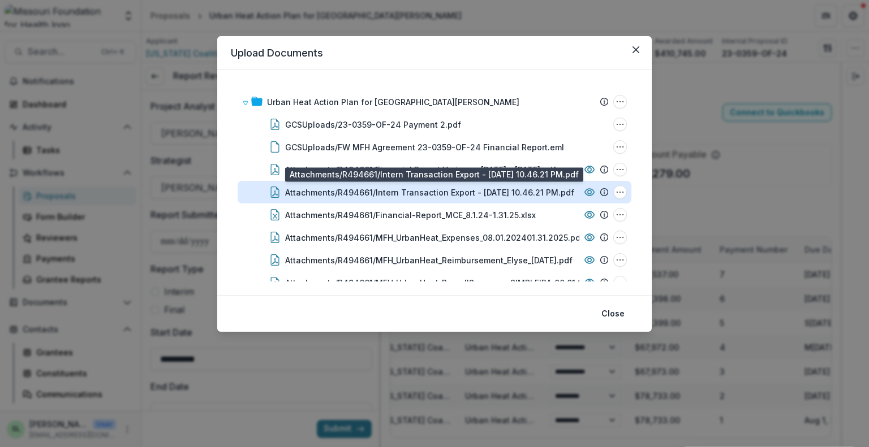
select select "****"
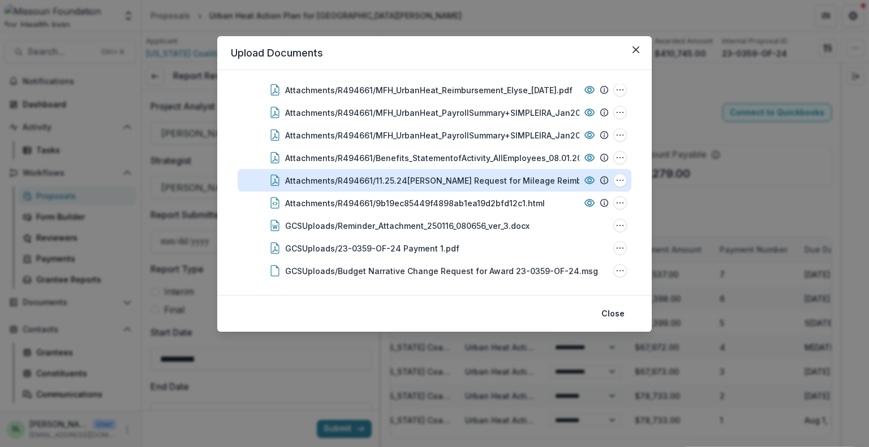
scroll to position [283, 0]
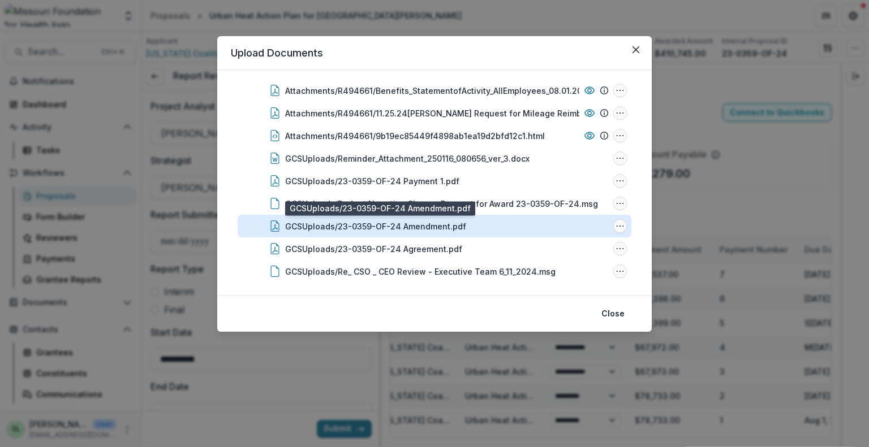
click at [430, 226] on div "GCSUploads/23-0359-OF-24 Amendment.pdf" at bounding box center [375, 227] width 181 height 12
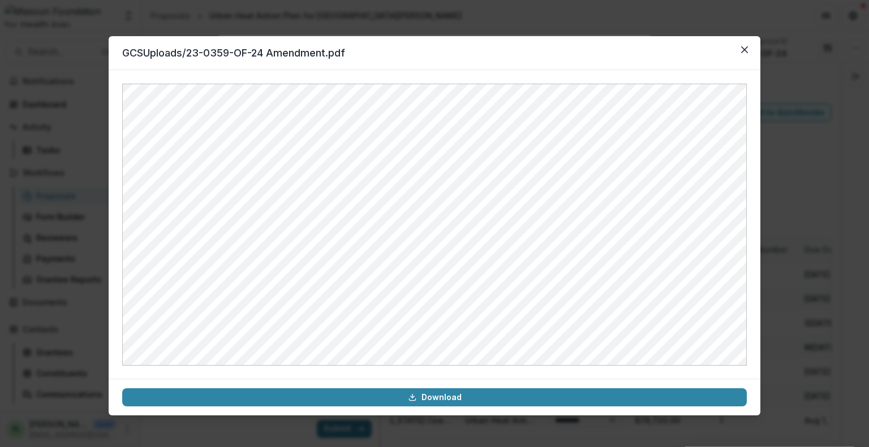
select select "****"
click at [743, 51] on icon "Close" at bounding box center [744, 49] width 7 height 7
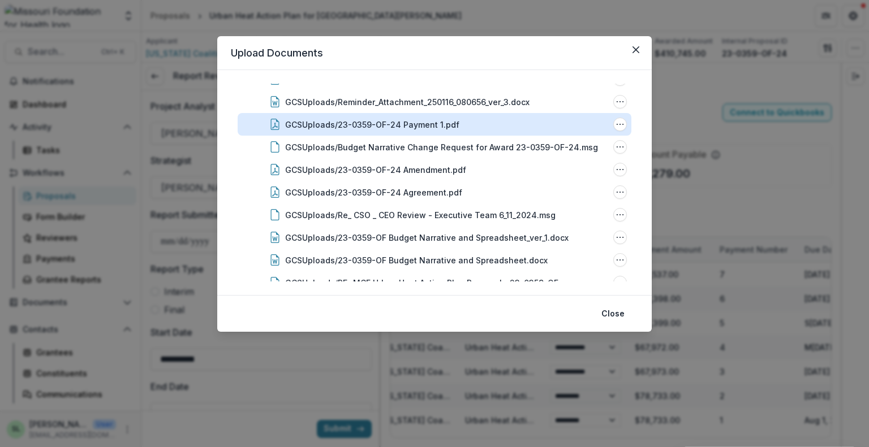
scroll to position [396, 0]
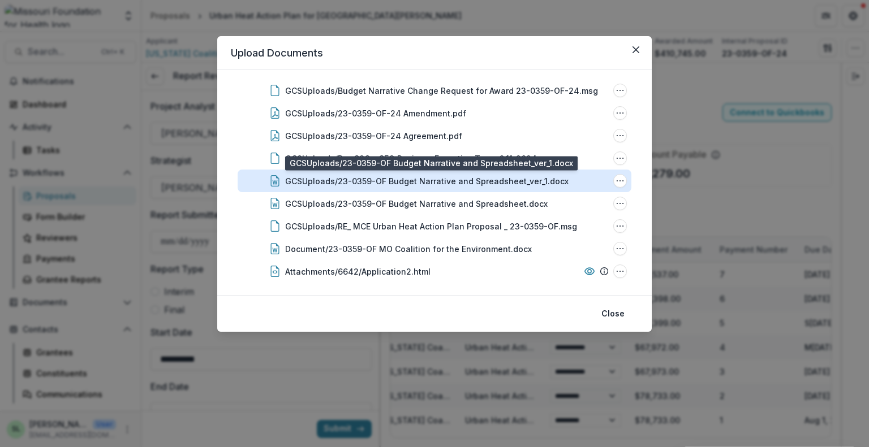
click at [460, 184] on div "GCSUploads/23-0359-OF Budget Narrative and Spreadsheet_ver_1.docx" at bounding box center [426, 181] width 283 height 12
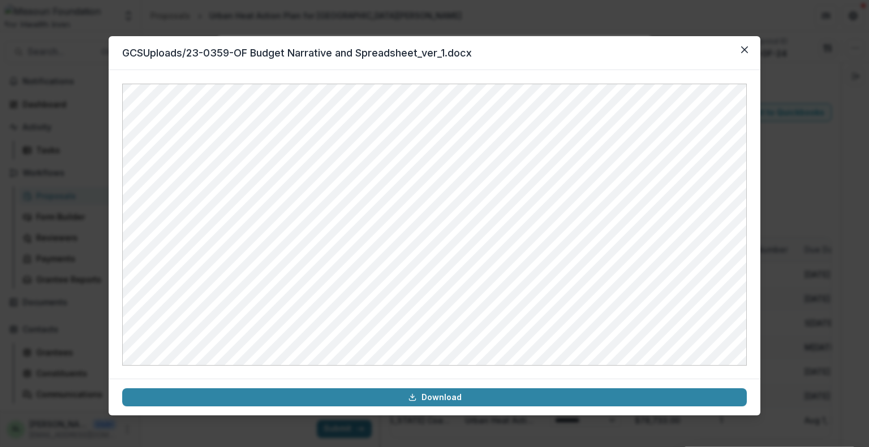
select select "****"
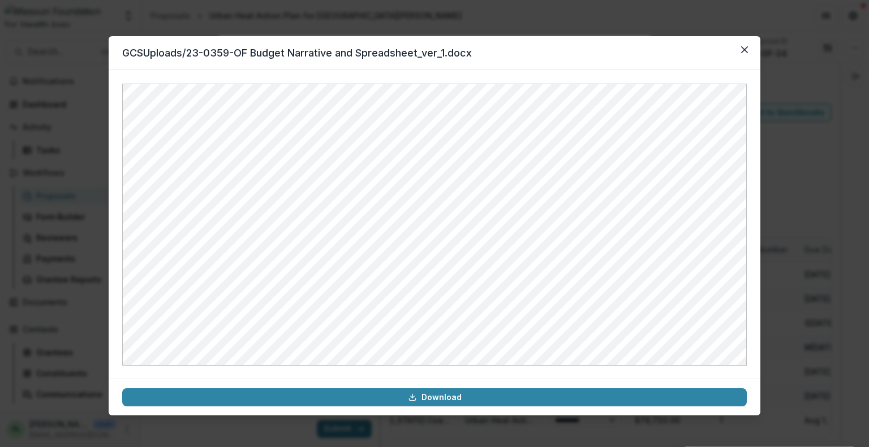
select select "****"
click at [743, 51] on icon "Close" at bounding box center [744, 49] width 7 height 7
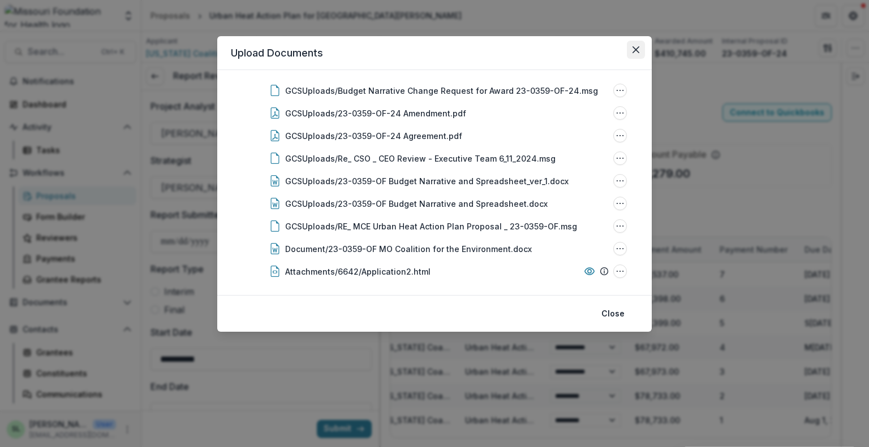
click at [638, 47] on icon "Close" at bounding box center [635, 49] width 7 height 7
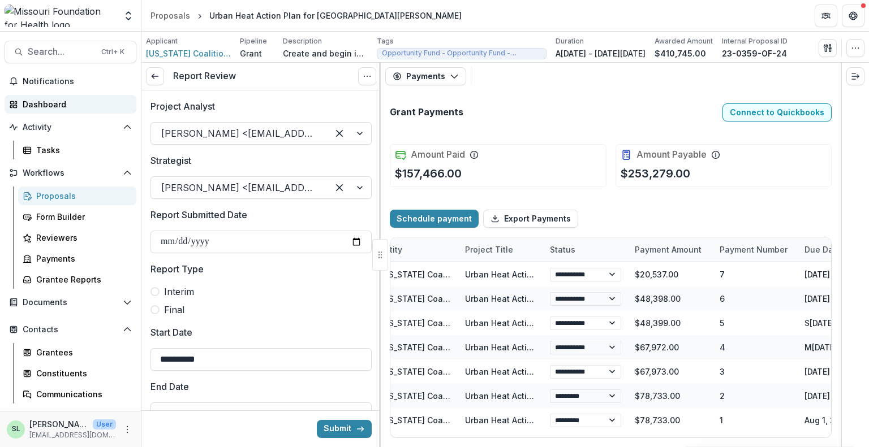
click at [44, 106] on div "Dashboard" at bounding box center [75, 104] width 105 height 12
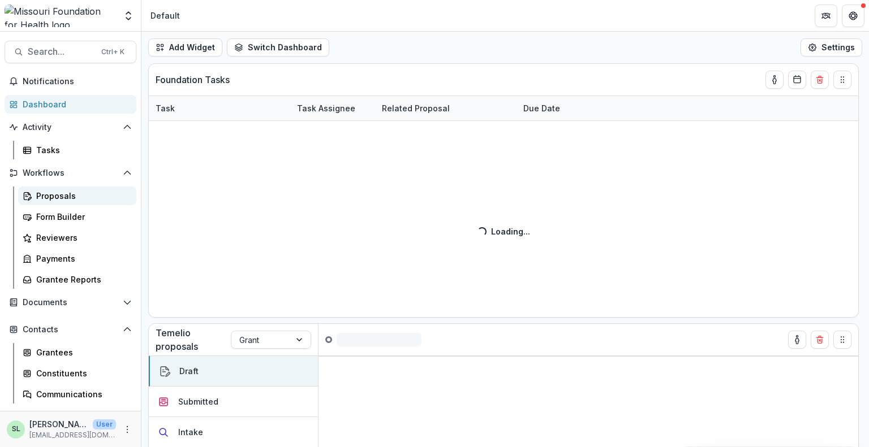
click at [59, 203] on link "Proposals" at bounding box center [77, 196] width 118 height 19
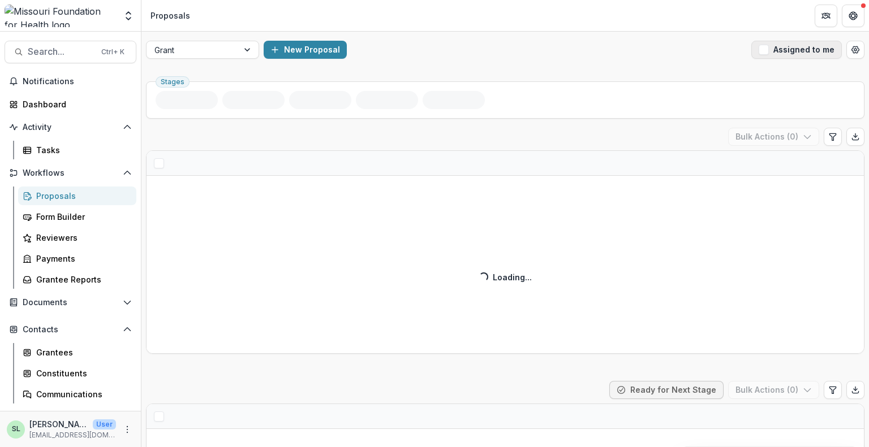
click at [801, 63] on div "Grant New Proposal Assigned to me" at bounding box center [504, 50] width 727 height 36
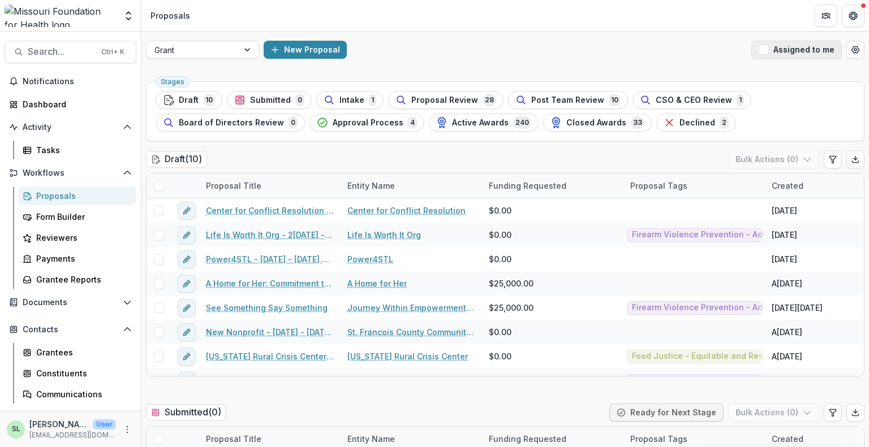
click at [800, 52] on button "Assigned to me" at bounding box center [796, 50] width 90 height 18
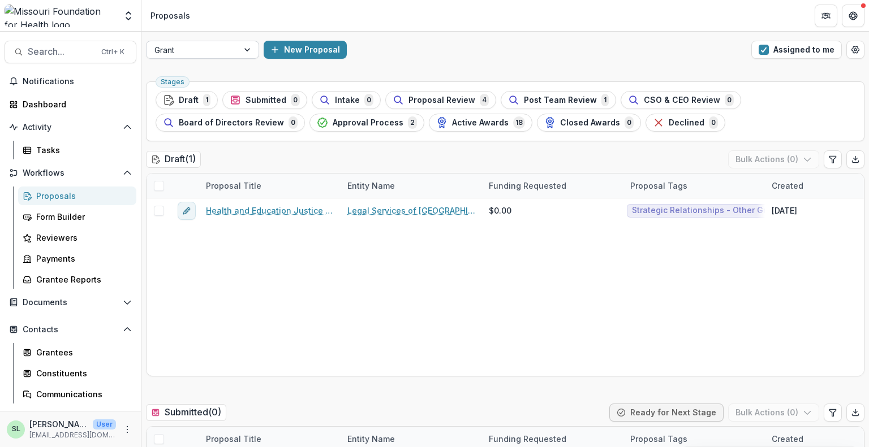
click at [210, 49] on div at bounding box center [192, 50] width 76 height 14
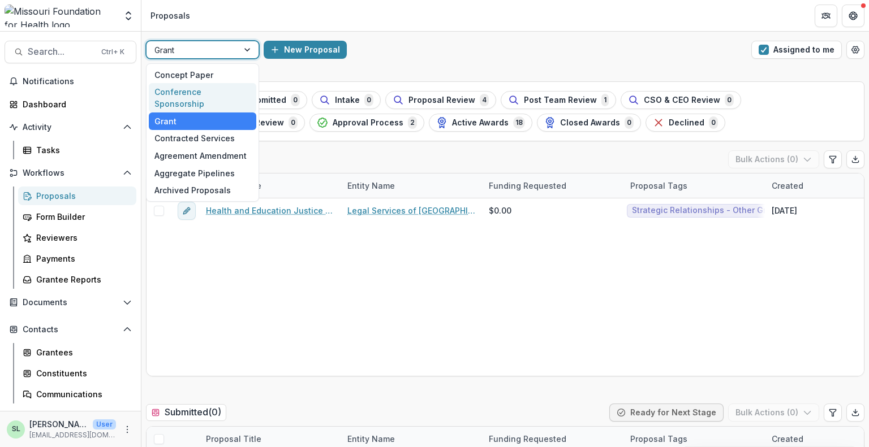
click at [210, 88] on div "Conference Sponsorship" at bounding box center [202, 97] width 107 height 29
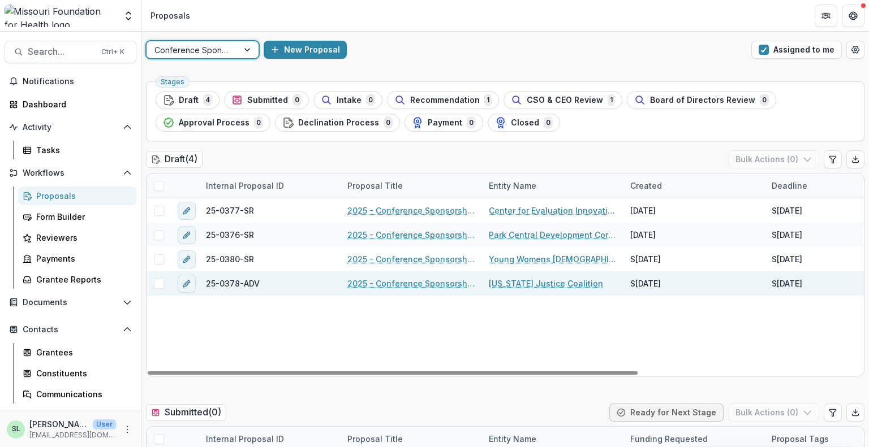
click at [418, 287] on link "2025 - Conference Sponsorship Request" at bounding box center [411, 284] width 128 height 12
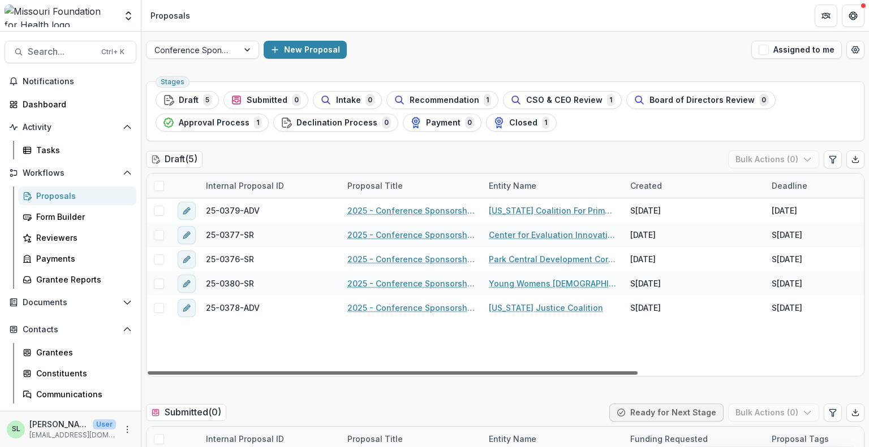
drag, startPoint x: 480, startPoint y: 372, endPoint x: 210, endPoint y: 373, distance: 269.2
click at [253, 374] on div at bounding box center [393, 373] width 490 height 3
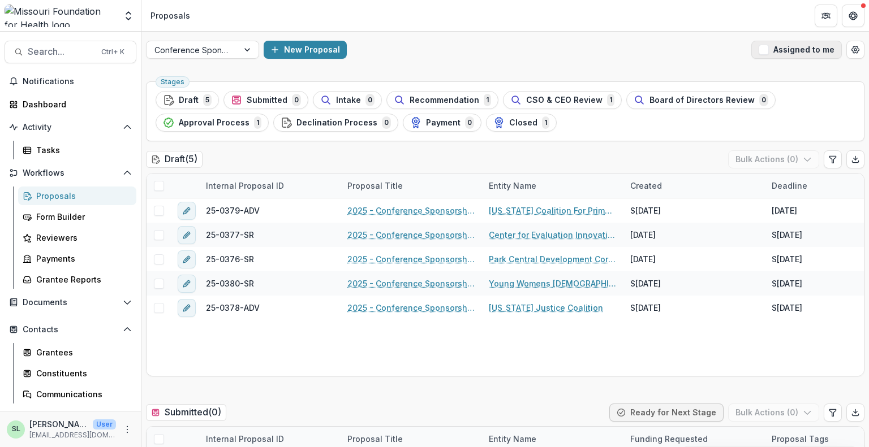
click at [776, 49] on button "Assigned to me" at bounding box center [796, 50] width 90 height 18
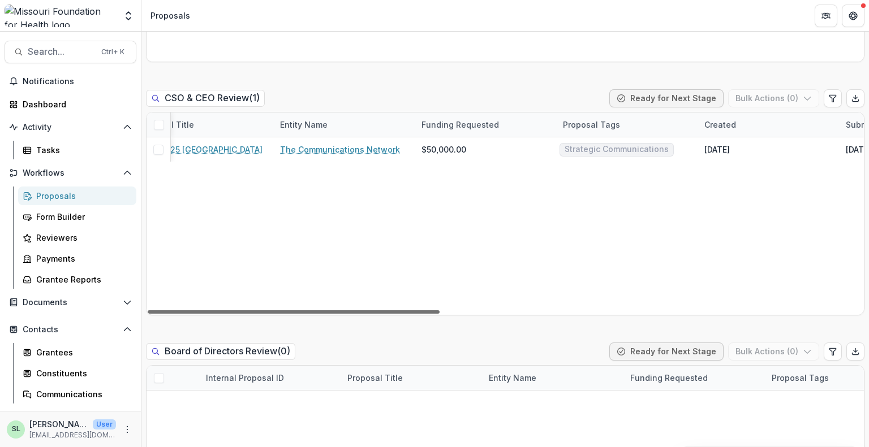
scroll to position [0, 256]
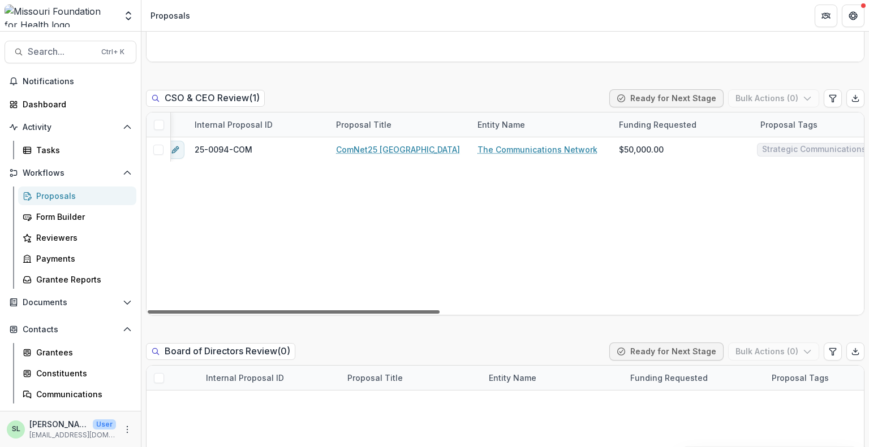
click at [431, 314] on div at bounding box center [294, 311] width 292 height 3
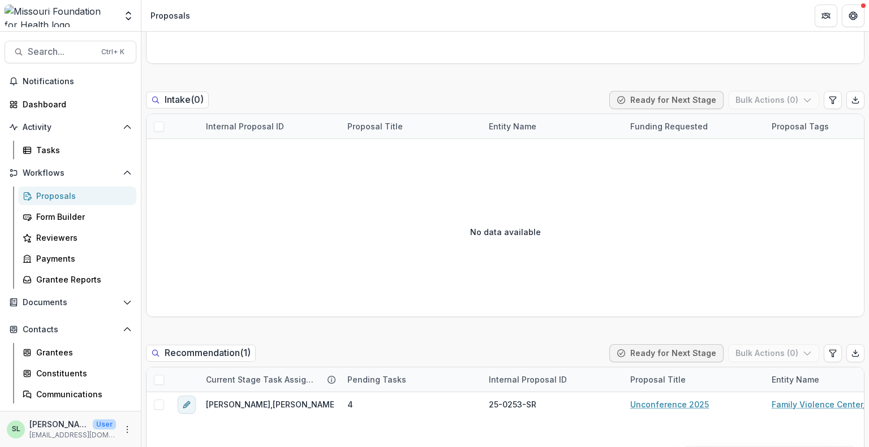
scroll to position [565, 0]
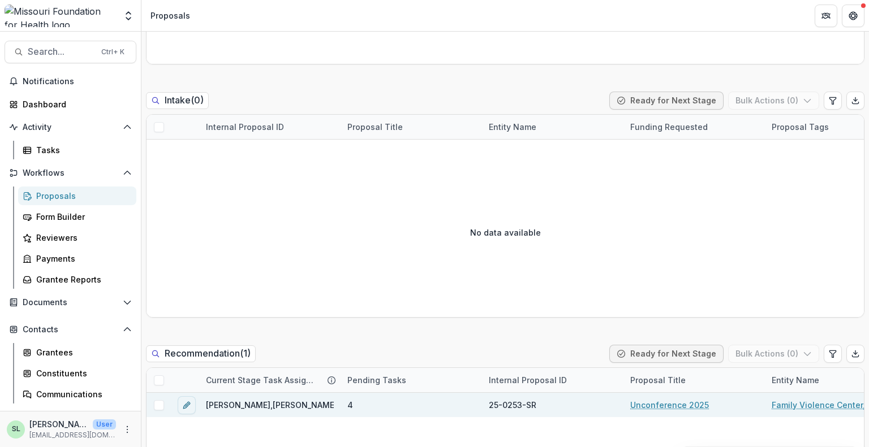
click at [658, 404] on link "Unconference 2025" at bounding box center [669, 405] width 79 height 12
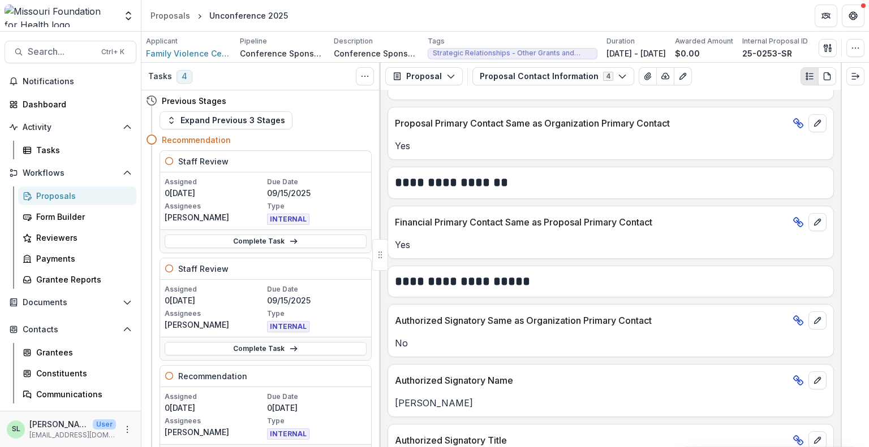
scroll to position [375, 0]
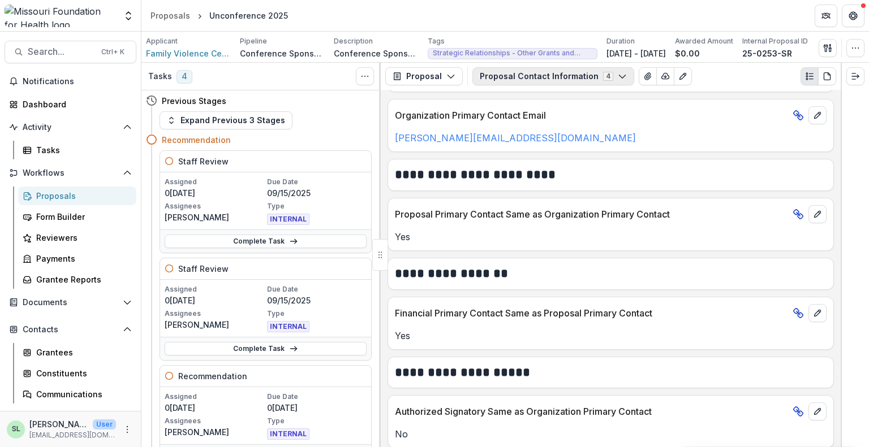
click at [560, 84] on button "Proposal Contact Information 4" at bounding box center [553, 76] width 162 height 18
click at [560, 80] on button "Proposal Contact Information 4" at bounding box center [553, 76] width 162 height 18
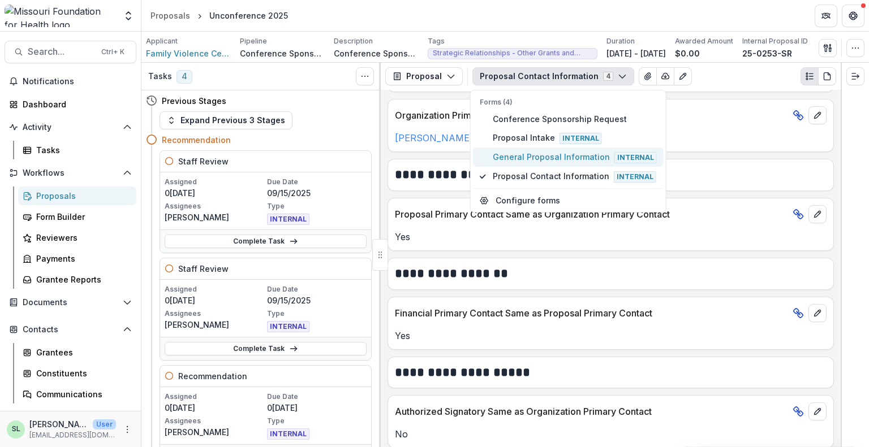
click at [525, 158] on span "General Proposal Information Internal" at bounding box center [575, 157] width 164 height 12
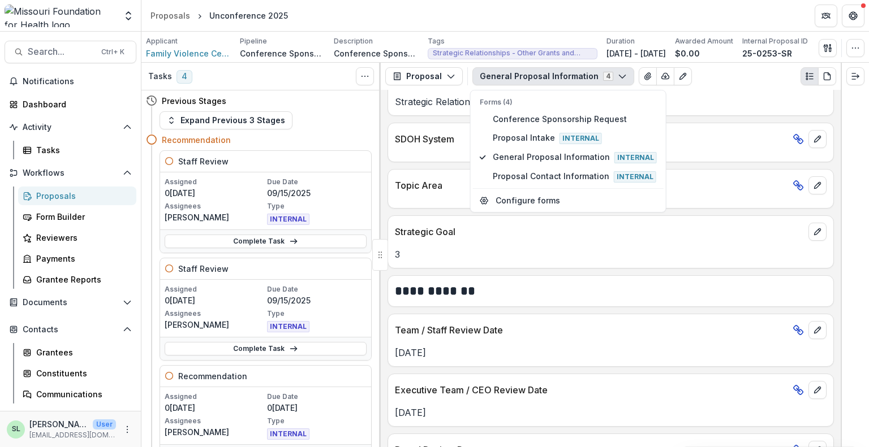
scroll to position [1181, 0]
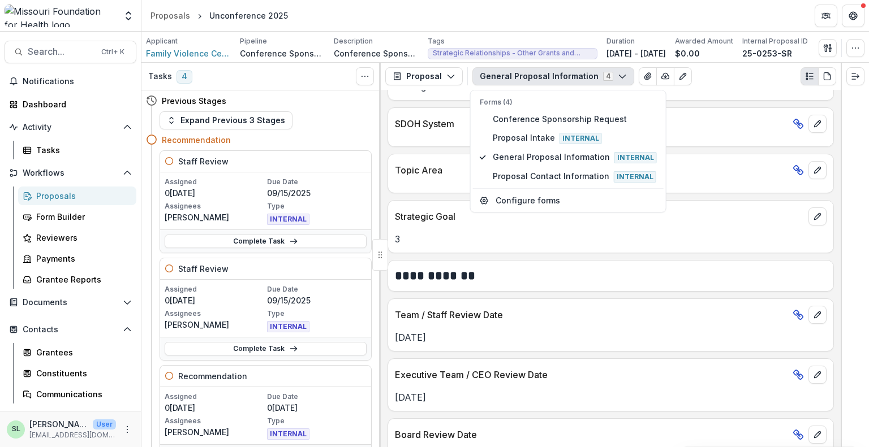
click at [50, 195] on div "Proposals" at bounding box center [81, 196] width 91 height 12
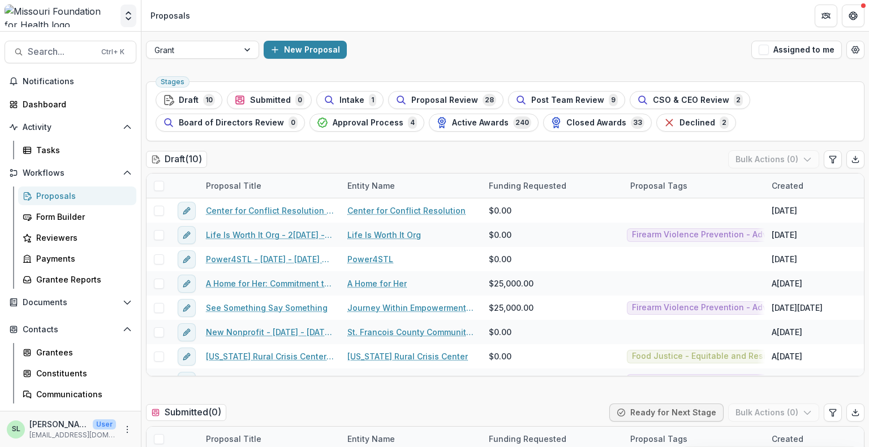
click at [131, 15] on icon "Open entity switcher" at bounding box center [128, 15] width 11 height 11
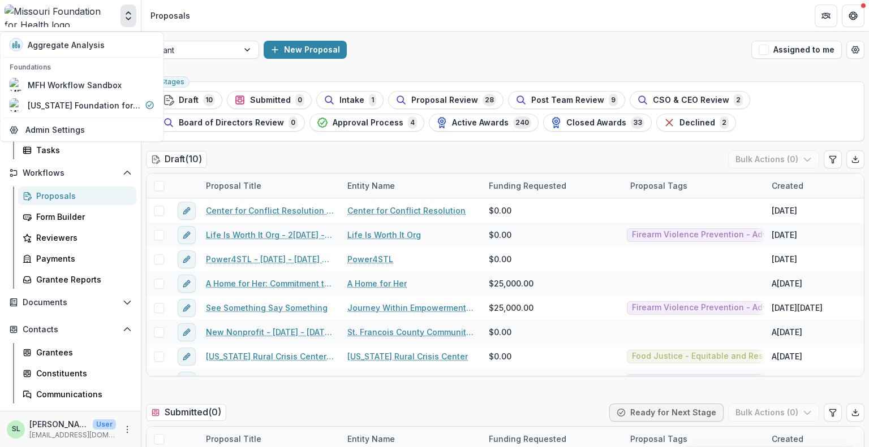
click at [131, 15] on icon "Open entity switcher" at bounding box center [128, 15] width 11 height 11
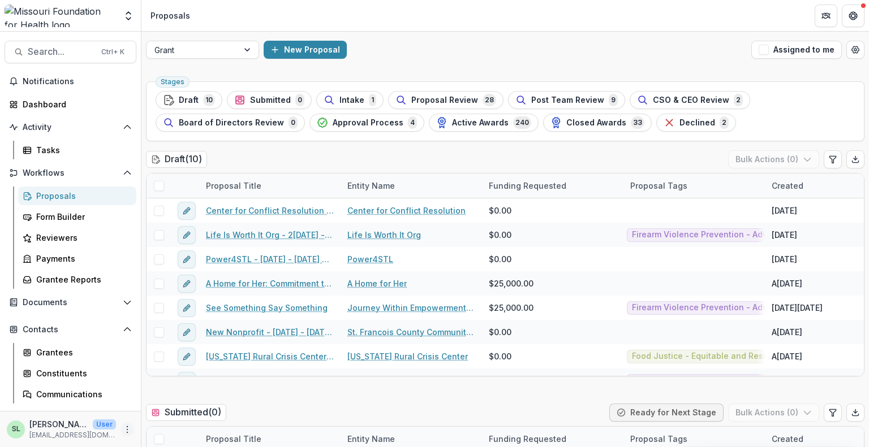
click at [127, 428] on icon "More" at bounding box center [127, 429] width 9 height 9
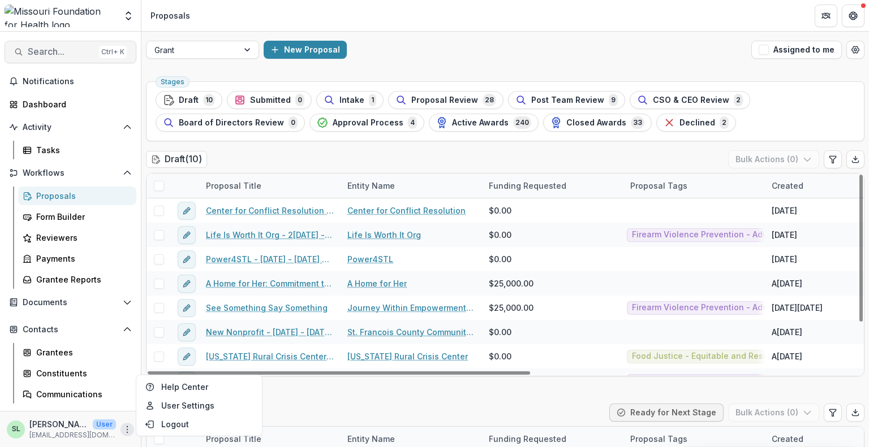
click at [76, 50] on span "Search..." at bounding box center [61, 51] width 67 height 11
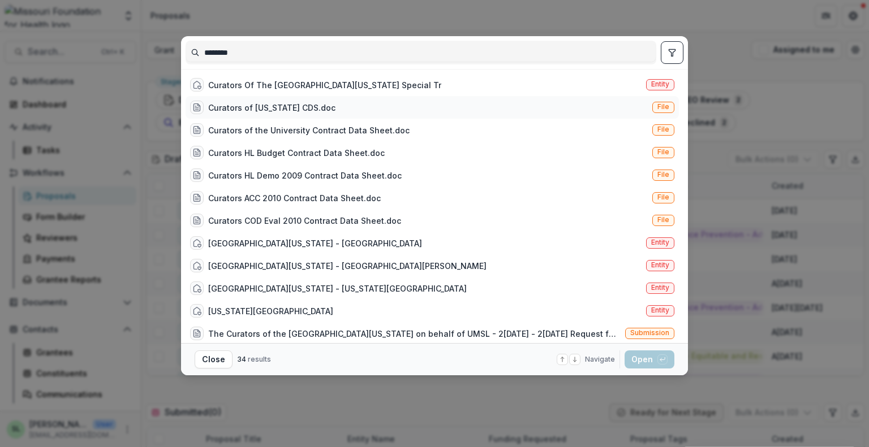
type input "********"
drag, startPoint x: 462, startPoint y: 97, endPoint x: 451, endPoint y: 87, distance: 15.2
click at [396, 87] on div "Curators Of The University Of Missouri Special Tr Entity" at bounding box center [431, 85] width 493 height 23
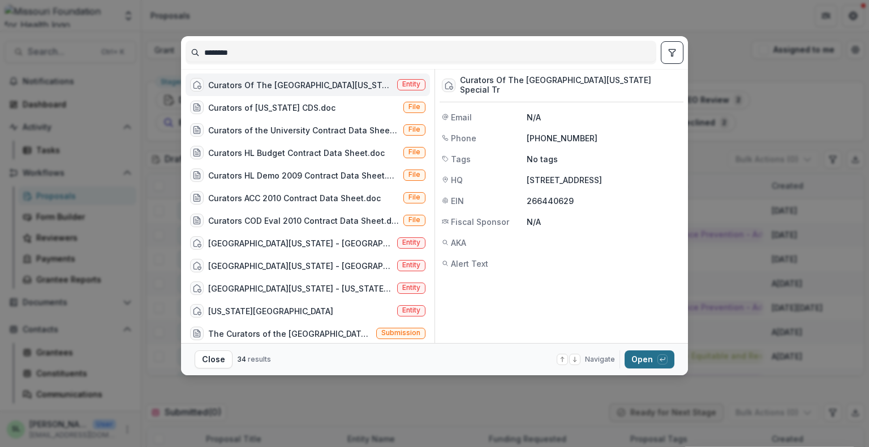
click at [647, 357] on button "Open with enter key" at bounding box center [649, 360] width 50 height 18
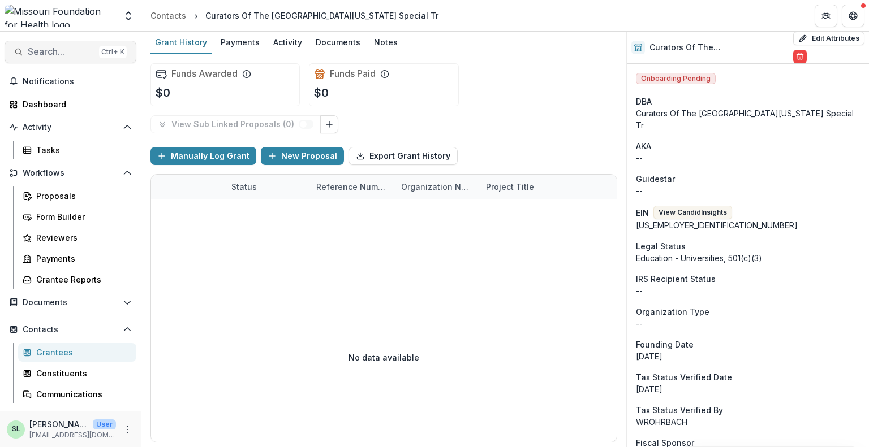
click at [45, 47] on span "Search..." at bounding box center [61, 51] width 67 height 11
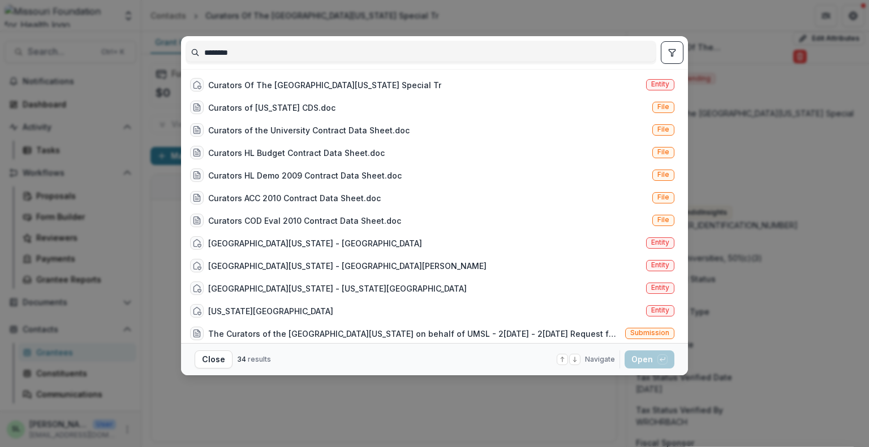
type input "********"
click at [674, 56] on icon "toggle filters" at bounding box center [671, 52] width 9 height 9
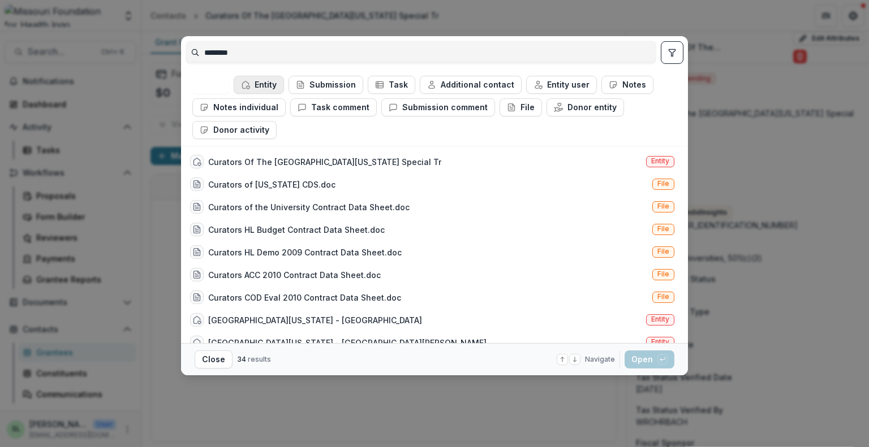
click at [249, 82] on icon "button" at bounding box center [245, 84] width 9 height 9
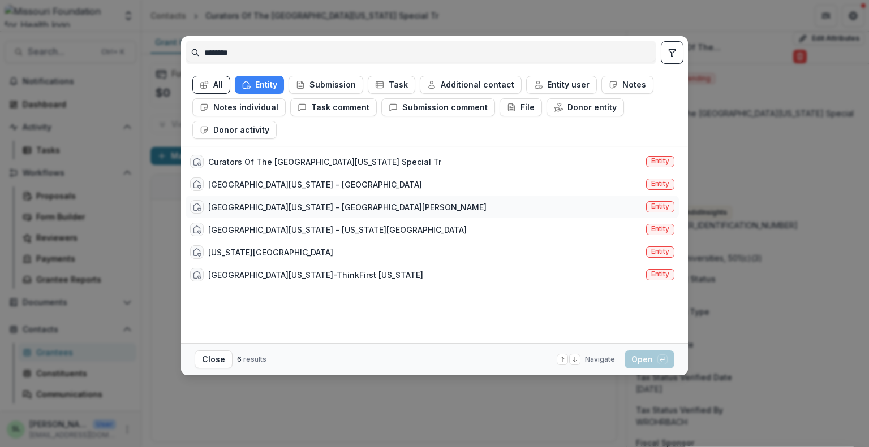
click at [312, 208] on div "University of Missouri - St. Louis" at bounding box center [347, 207] width 278 height 12
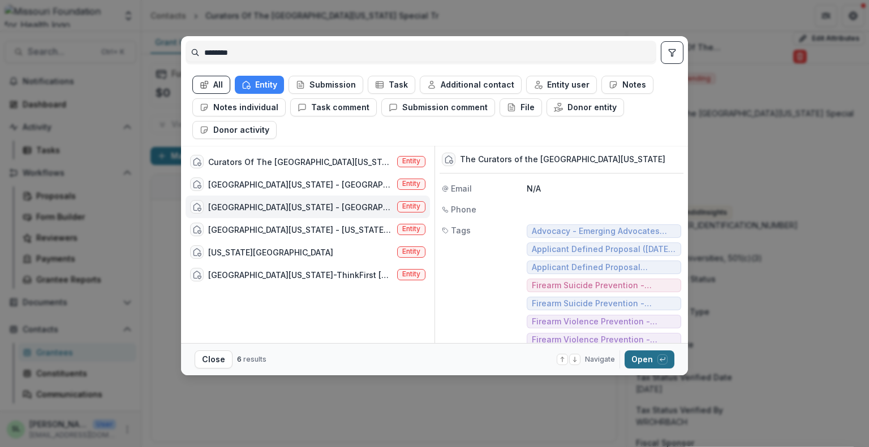
click at [637, 354] on button "Open with enter key" at bounding box center [649, 360] width 50 height 18
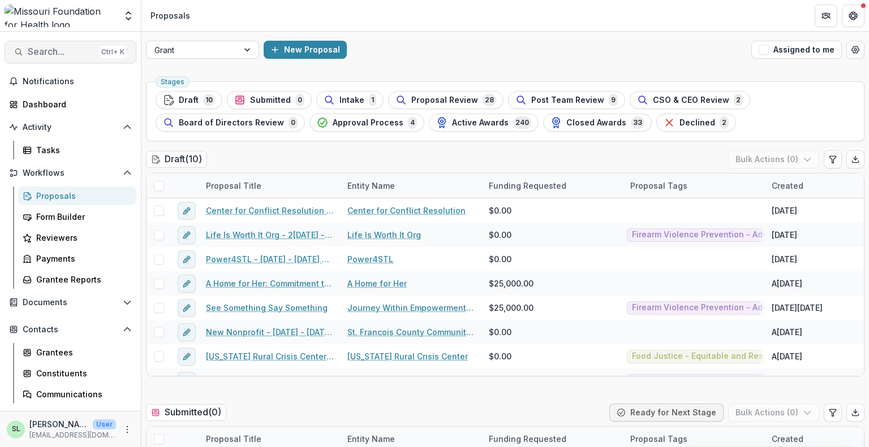
click at [48, 53] on span "Search..." at bounding box center [61, 51] width 67 height 11
click at [240, 46] on input at bounding box center [421, 53] width 468 height 18
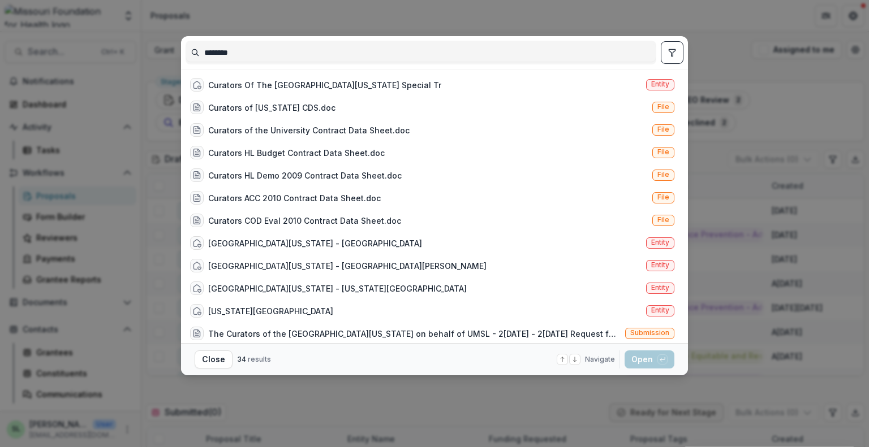
type input "********"
click at [676, 51] on icon "toggle filters" at bounding box center [671, 52] width 9 height 9
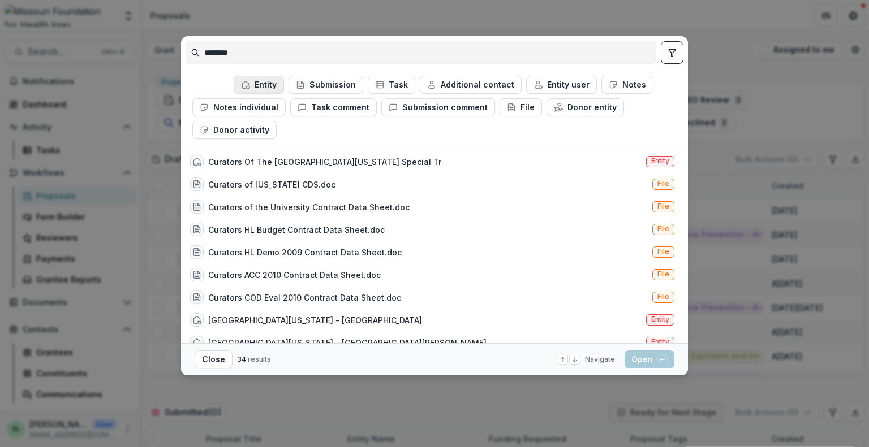
click at [267, 88] on button "Entity" at bounding box center [259, 85] width 50 height 18
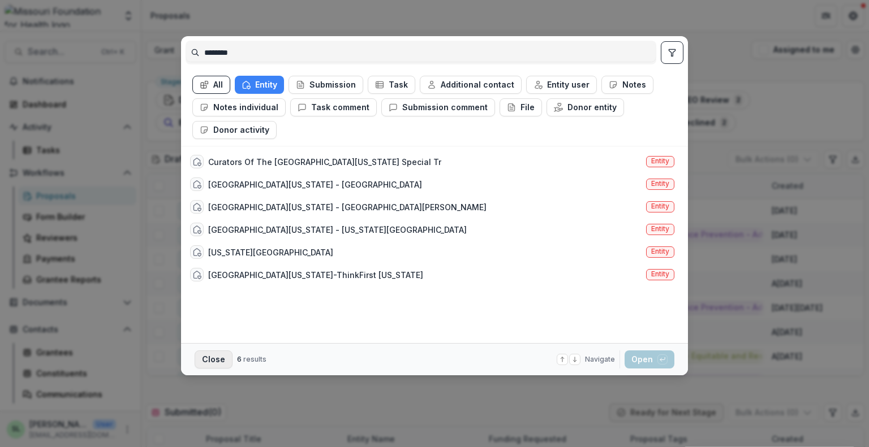
click at [207, 365] on button "Close" at bounding box center [214, 360] width 38 height 18
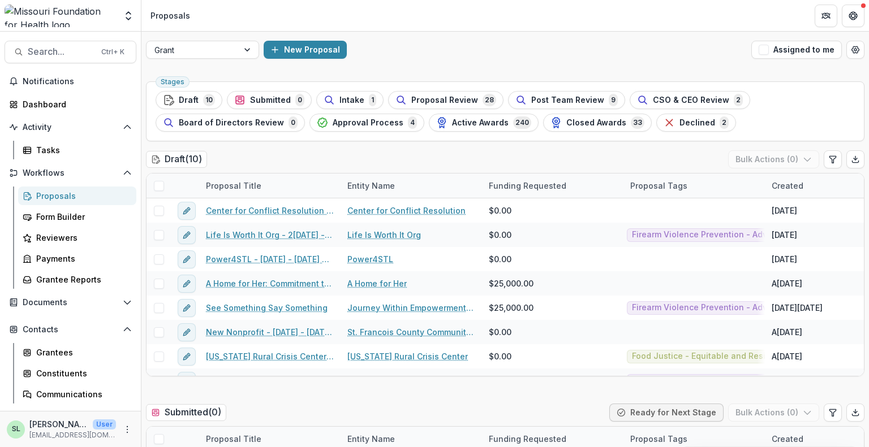
click at [55, 196] on div "Proposals" at bounding box center [81, 196] width 91 height 12
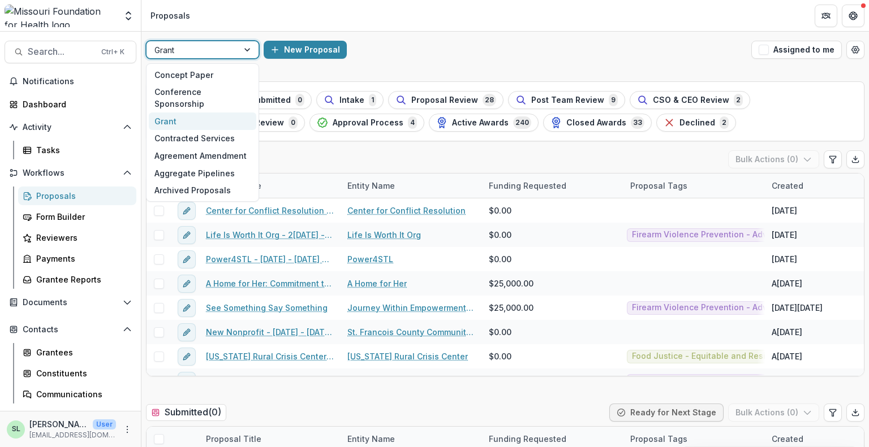
click at [189, 57] on div "Grant" at bounding box center [192, 50] width 92 height 16
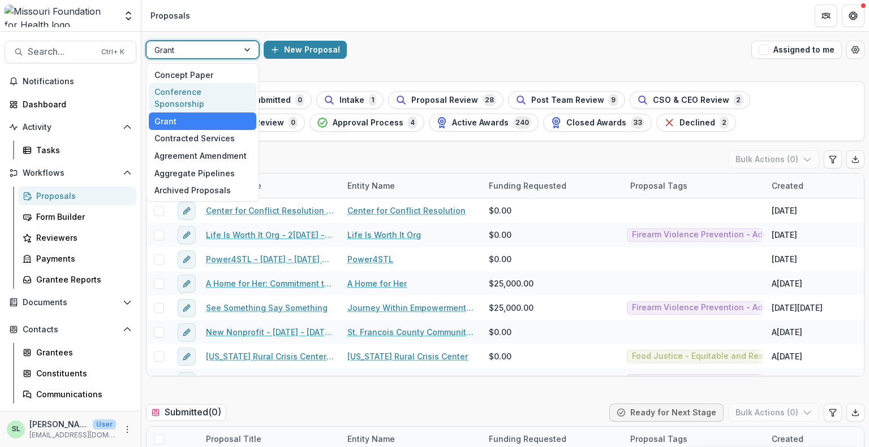
click at [189, 100] on div "Conference Sponsorship" at bounding box center [202, 97] width 107 height 29
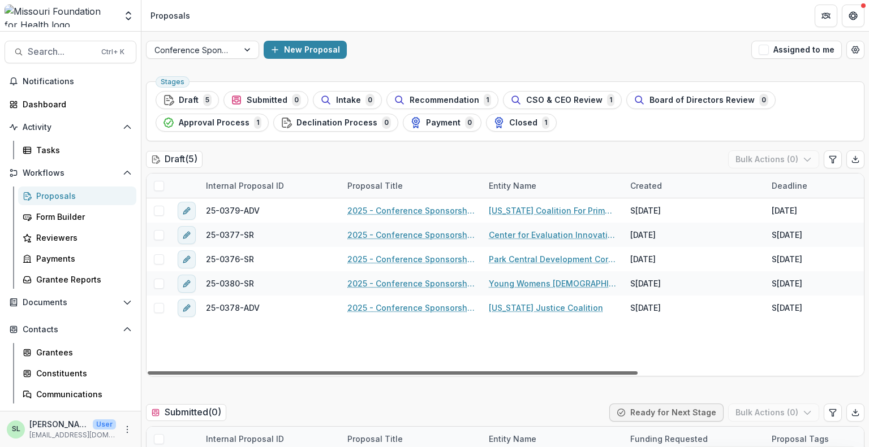
drag, startPoint x: 583, startPoint y: 372, endPoint x: 458, endPoint y: 367, distance: 125.1
click at [458, 372] on div at bounding box center [393, 373] width 490 height 3
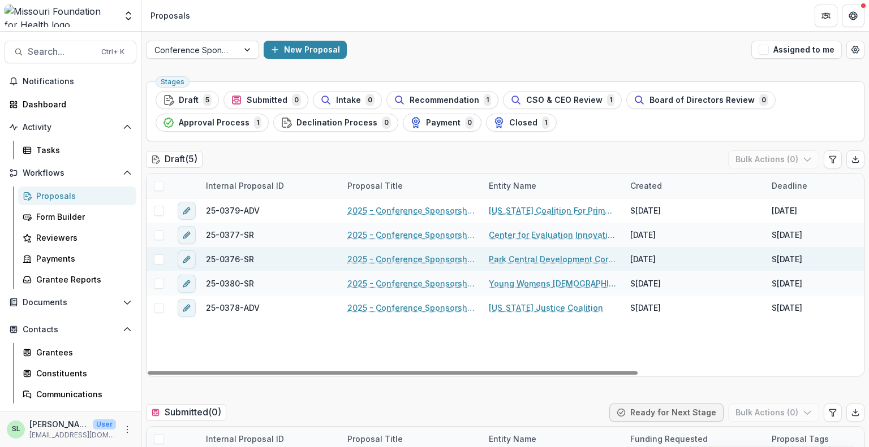
click at [425, 260] on link "2025 - Conference Sponsorship Request" at bounding box center [411, 259] width 128 height 12
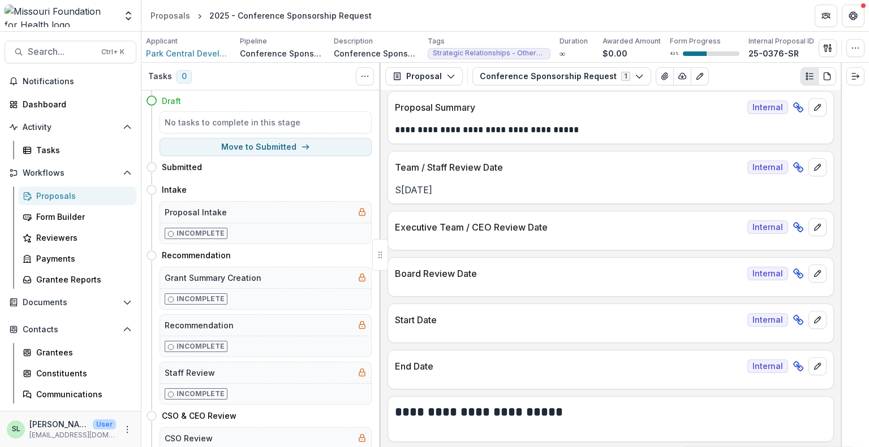
scroll to position [509, 0]
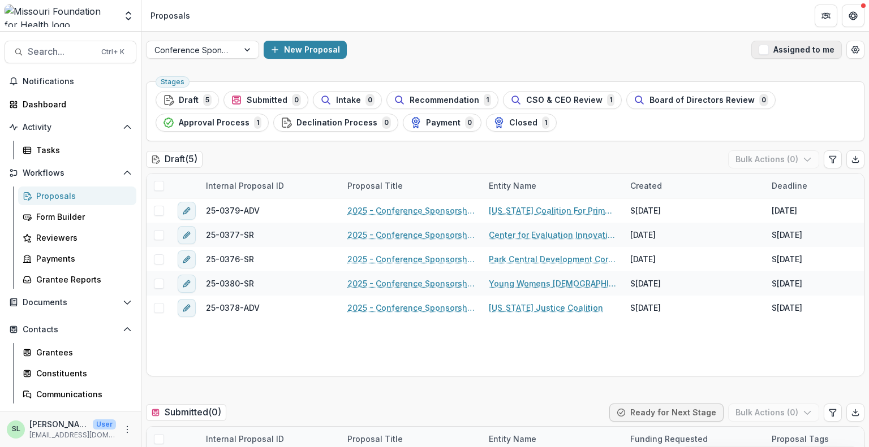
click at [774, 50] on button "Assigned to me" at bounding box center [796, 50] width 90 height 18
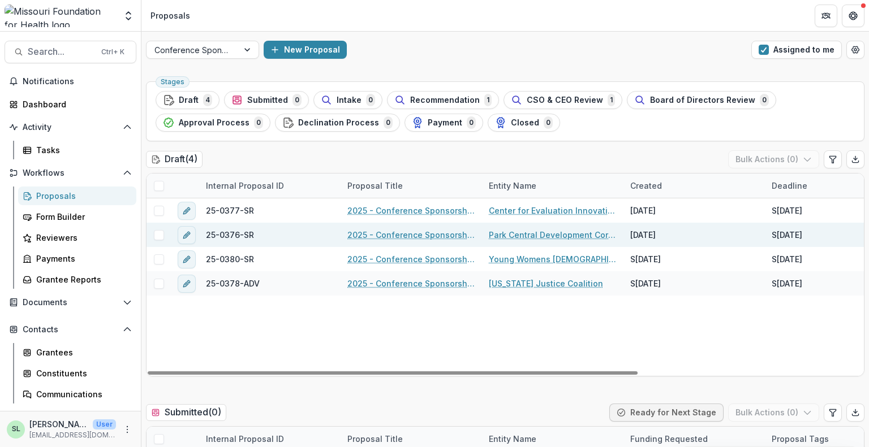
click at [409, 238] on link "2025 - Conference Sponsorship Request" at bounding box center [411, 235] width 128 height 12
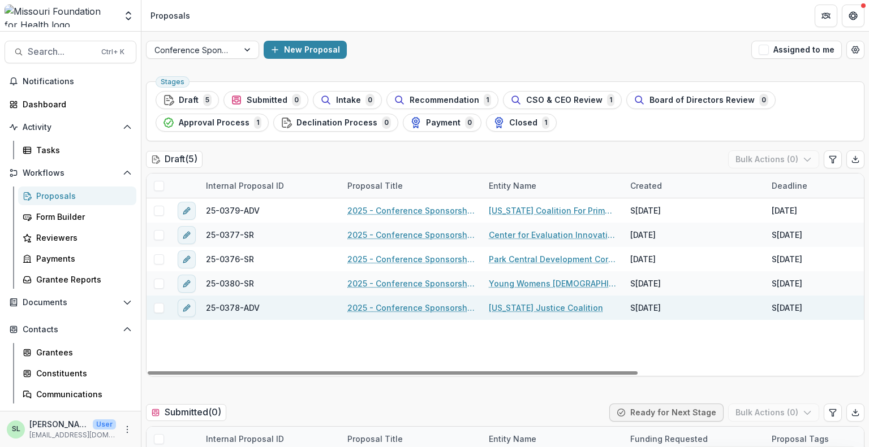
click at [386, 312] on link "2025 - Conference Sponsorship Request" at bounding box center [411, 308] width 128 height 12
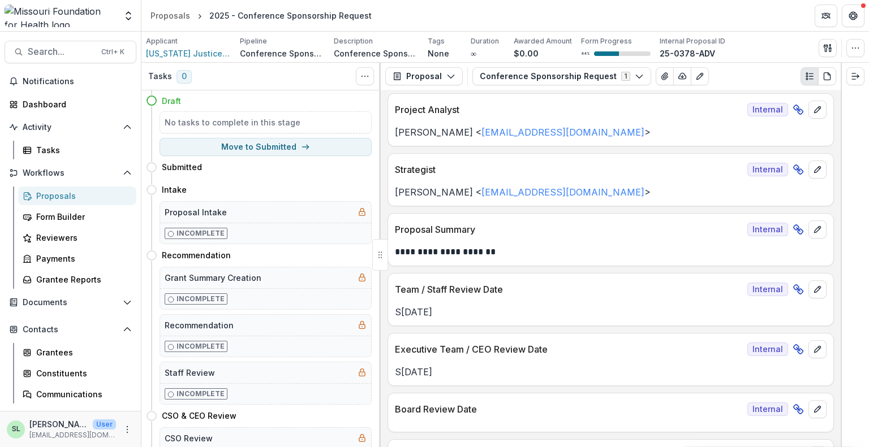
scroll to position [452, 0]
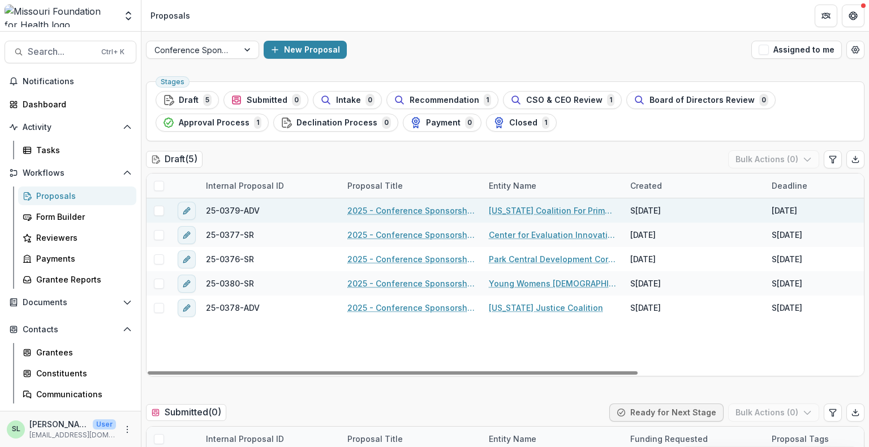
click at [399, 215] on link "2025 - Conference Sponsorship Request" at bounding box center [411, 211] width 128 height 12
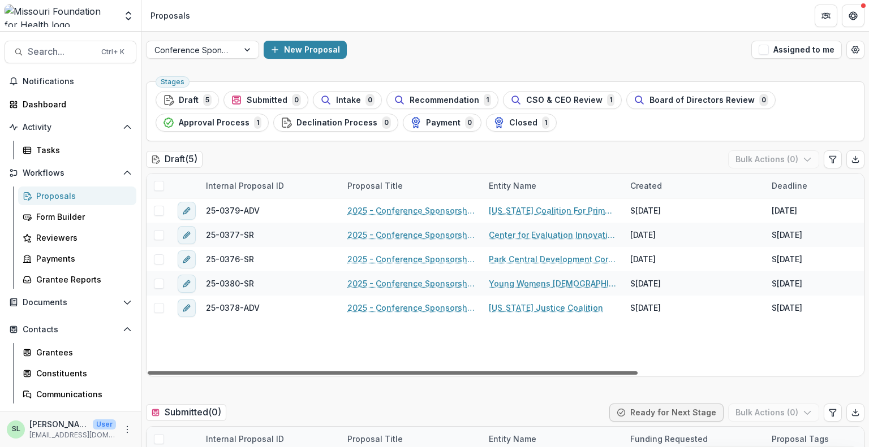
drag, startPoint x: 330, startPoint y: 373, endPoint x: 131, endPoint y: 369, distance: 199.7
click at [148, 372] on div at bounding box center [393, 373] width 490 height 3
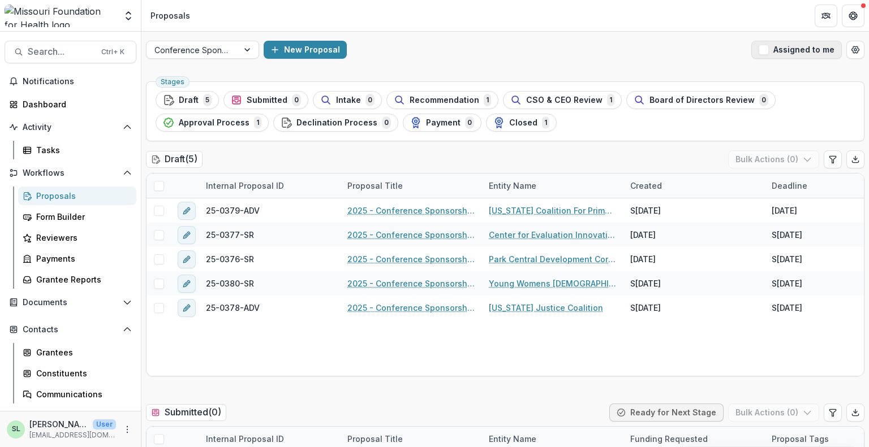
click at [800, 51] on button "Assigned to me" at bounding box center [796, 50] width 90 height 18
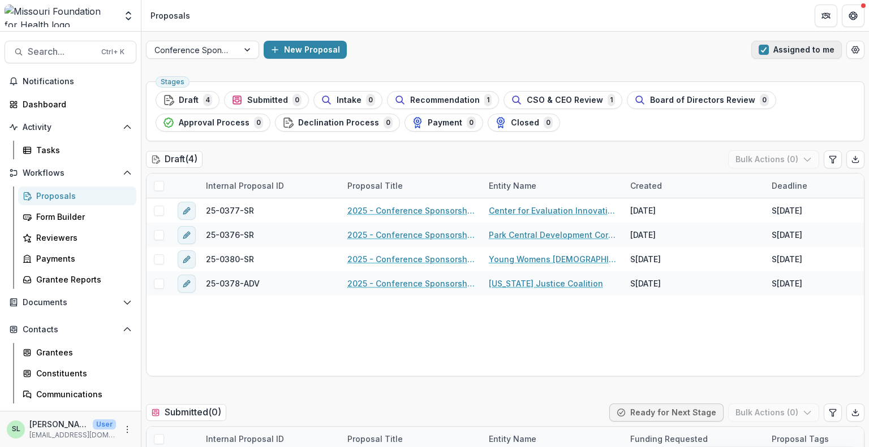
click at [800, 51] on button "Assigned to me" at bounding box center [796, 50] width 90 height 18
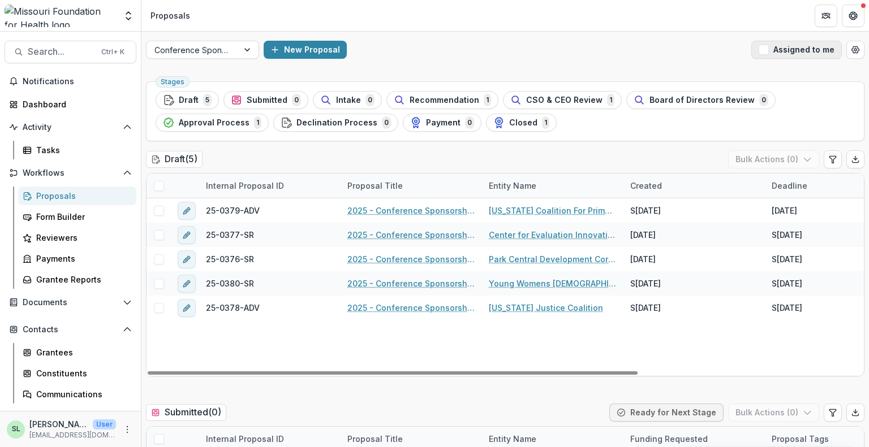
click at [808, 49] on button "Assigned to me" at bounding box center [796, 50] width 90 height 18
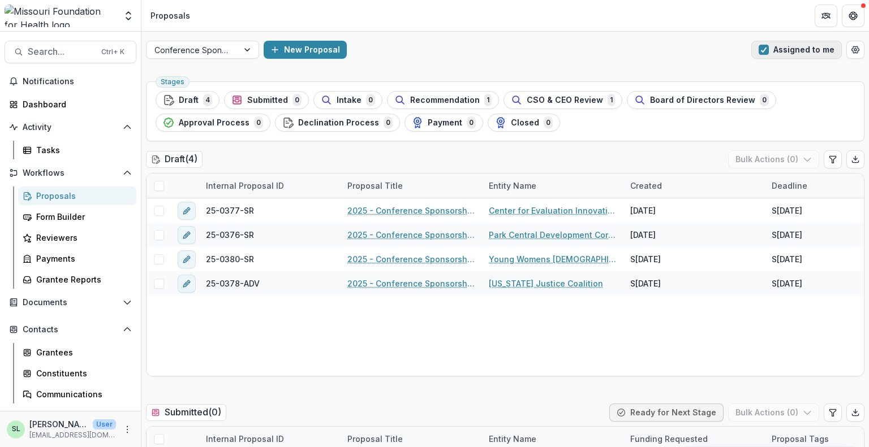
click at [808, 49] on button "Assigned to me" at bounding box center [796, 50] width 90 height 18
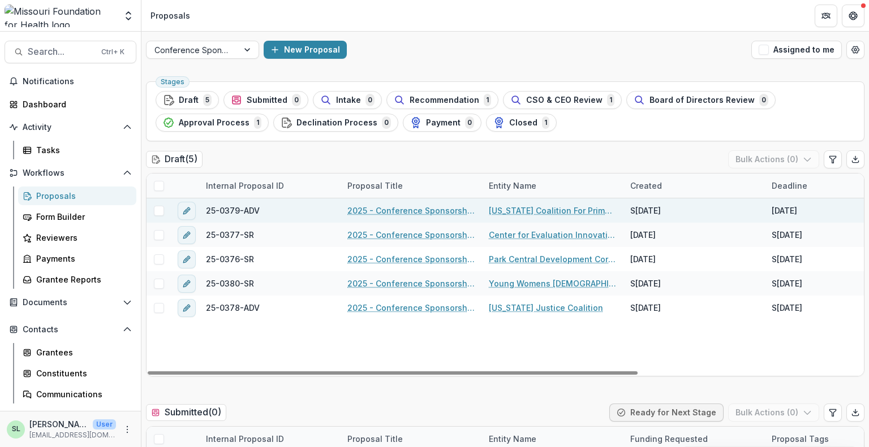
click at [555, 210] on link "Missouri Coalition For Primary Health Care" at bounding box center [553, 211] width 128 height 12
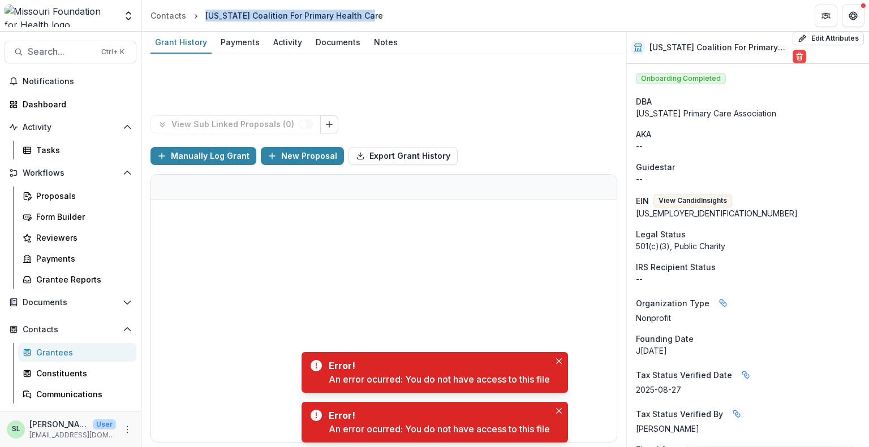
drag, startPoint x: 204, startPoint y: 14, endPoint x: 367, endPoint y: 14, distance: 162.9
click at [367, 14] on div "Missouri Coalition For Primary Health Care" at bounding box center [294, 15] width 187 height 16
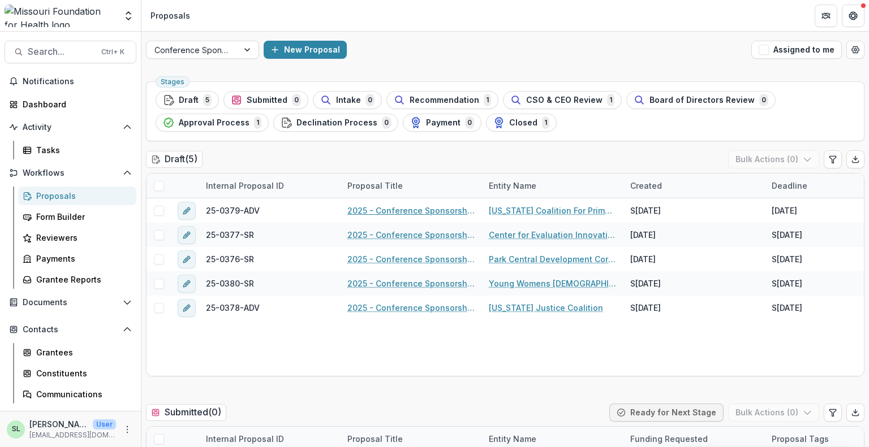
click at [400, 212] on link "2025 - Conference Sponsorship Request" at bounding box center [411, 211] width 128 height 12
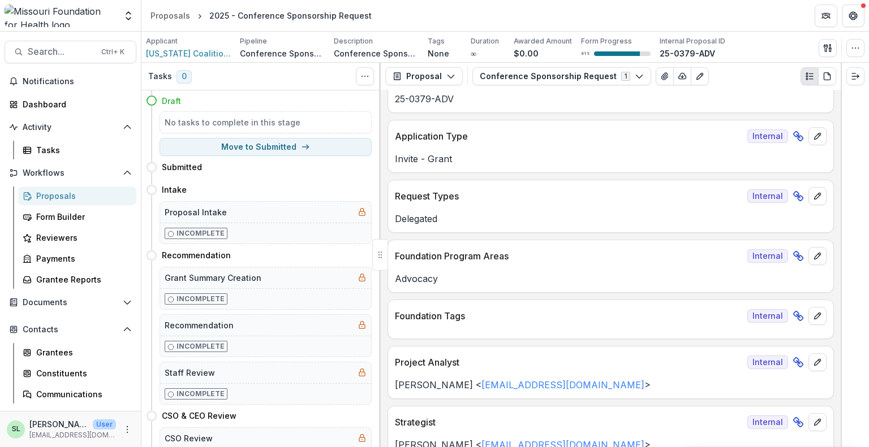
scroll to position [57, 0]
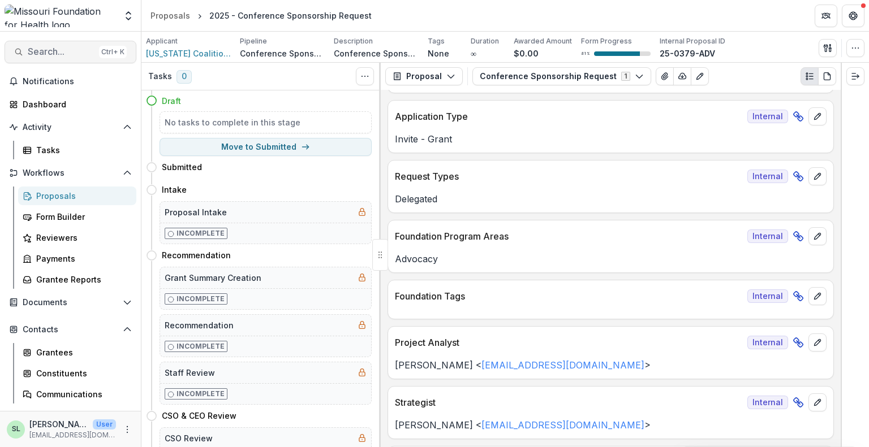
click at [55, 58] on button "Search... Ctrl + K" at bounding box center [71, 52] width 132 height 23
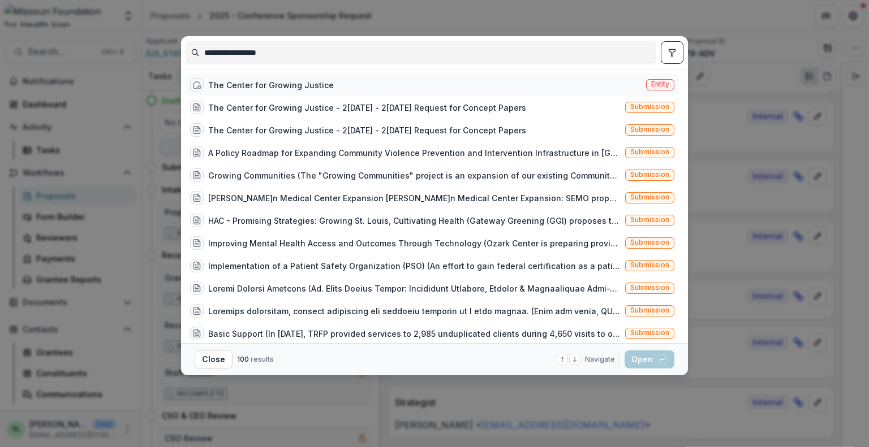
type input "**********"
click at [629, 79] on div "The Center for Growing Justice Entity" at bounding box center [431, 85] width 493 height 23
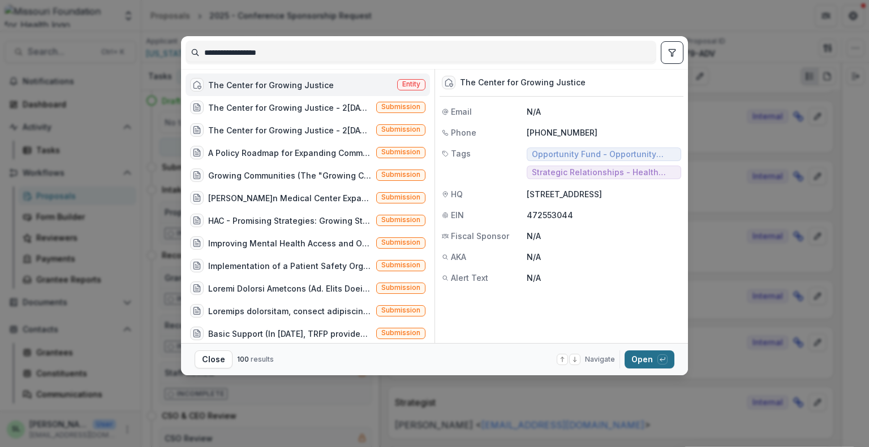
click at [644, 361] on button "Open with enter key" at bounding box center [649, 360] width 50 height 18
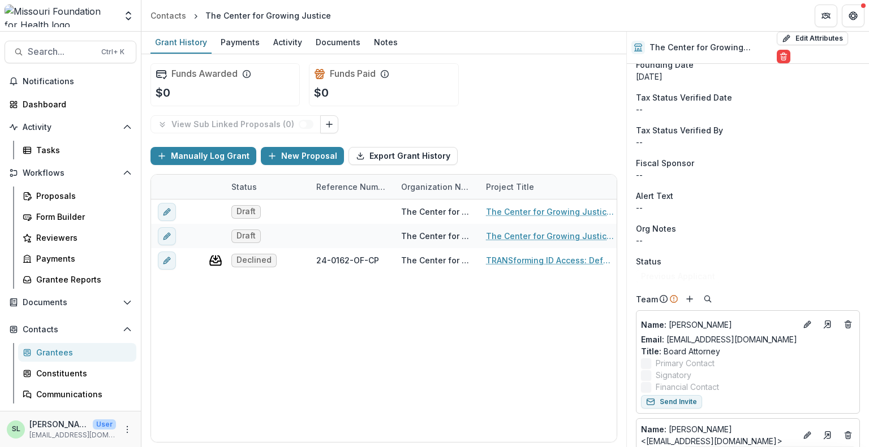
scroll to position [339, 0]
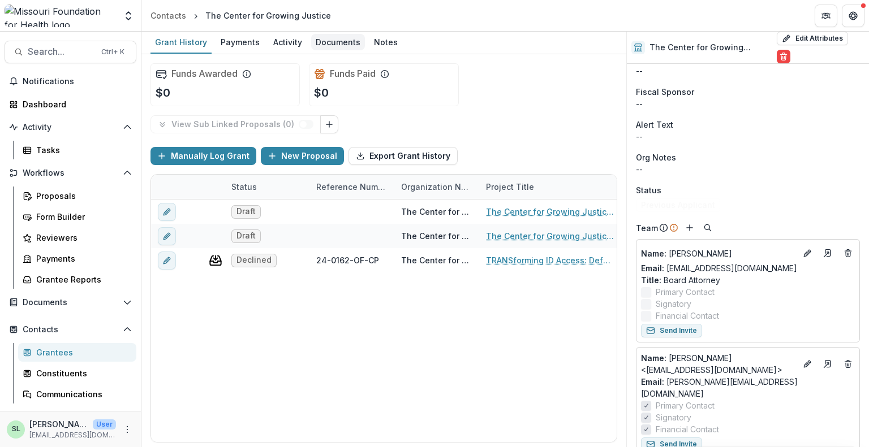
click at [330, 39] on div "Documents" at bounding box center [338, 42] width 54 height 16
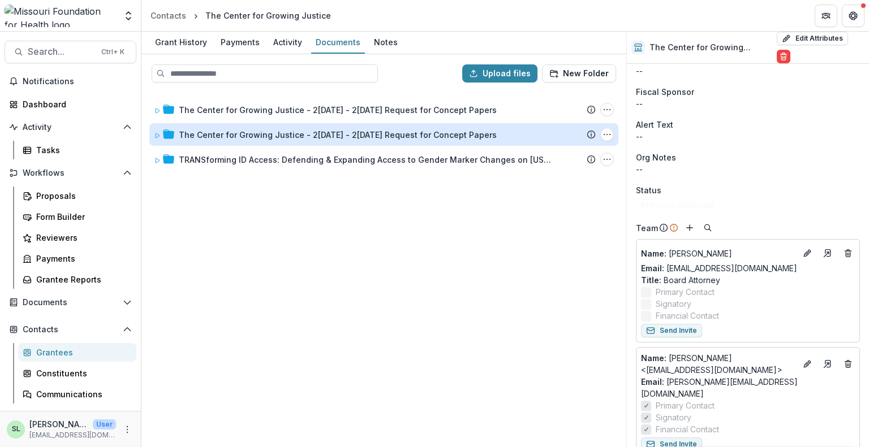
click at [319, 129] on div "The Center for Growing Justice - 2025 - 2025 Request for Concept Papers" at bounding box center [338, 135] width 318 height 12
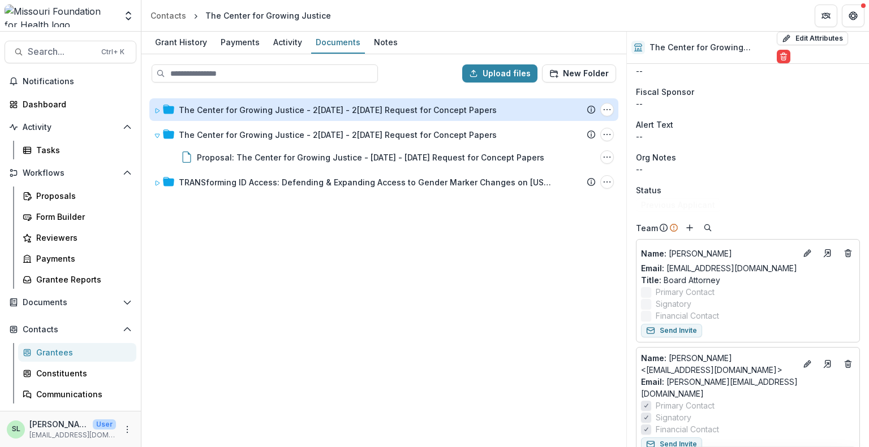
click at [323, 113] on div "The Center for Growing Justice - 2025 - 2025 Request for Concept Papers" at bounding box center [338, 110] width 318 height 12
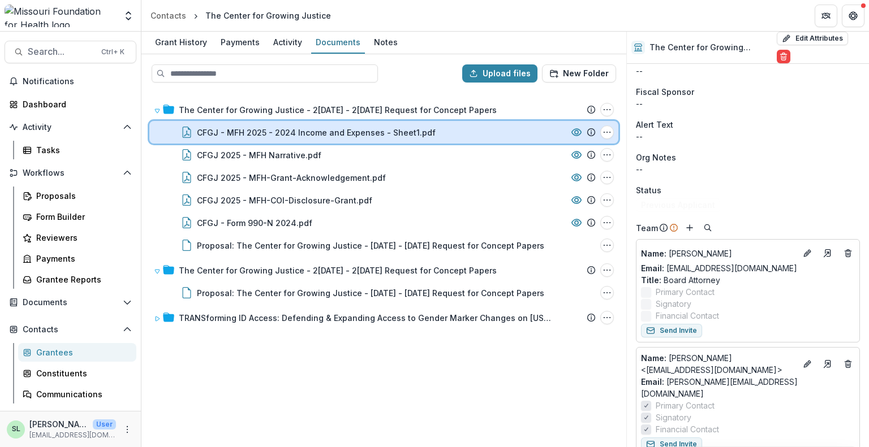
click at [336, 122] on div "CFGJ - MFH 2025 - 2024 Income and Expenses - Sheet1.pdf File Options Download R…" at bounding box center [383, 132] width 469 height 23
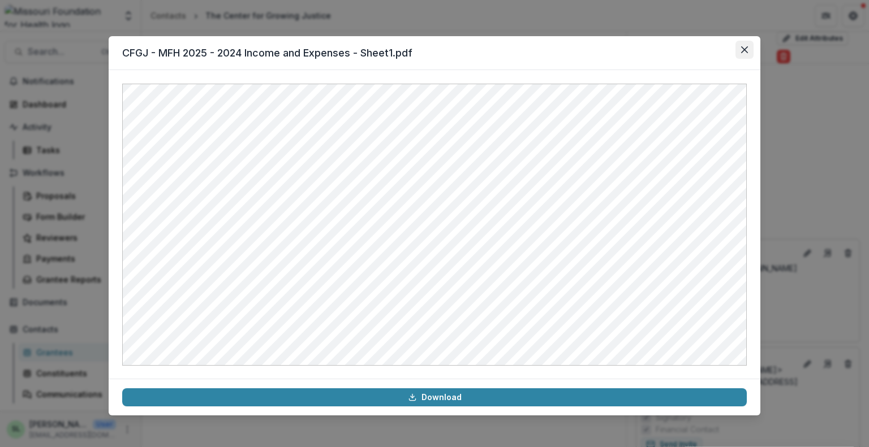
click at [743, 51] on icon "Close" at bounding box center [744, 49] width 7 height 7
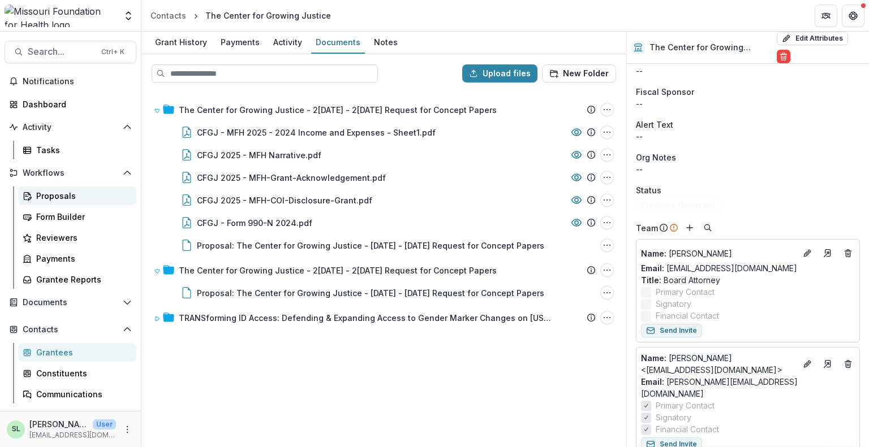
click at [63, 194] on div "Proposals" at bounding box center [81, 196] width 91 height 12
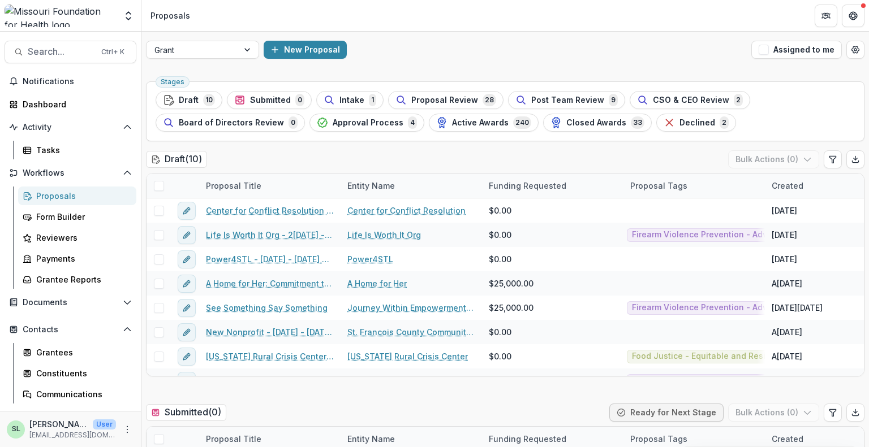
drag, startPoint x: 772, startPoint y: 53, endPoint x: 654, endPoint y: 100, distance: 127.0
click at [772, 53] on button "Assigned to me" at bounding box center [796, 50] width 90 height 18
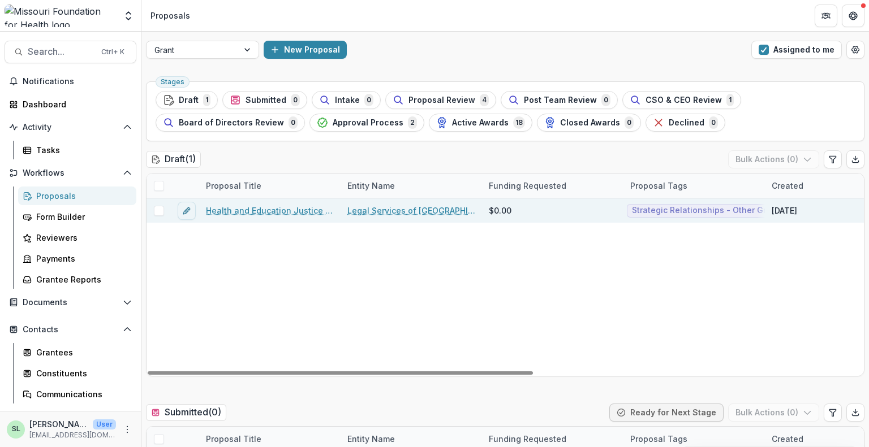
click at [260, 210] on link "Health and Education Justice Initiative" at bounding box center [270, 211] width 128 height 12
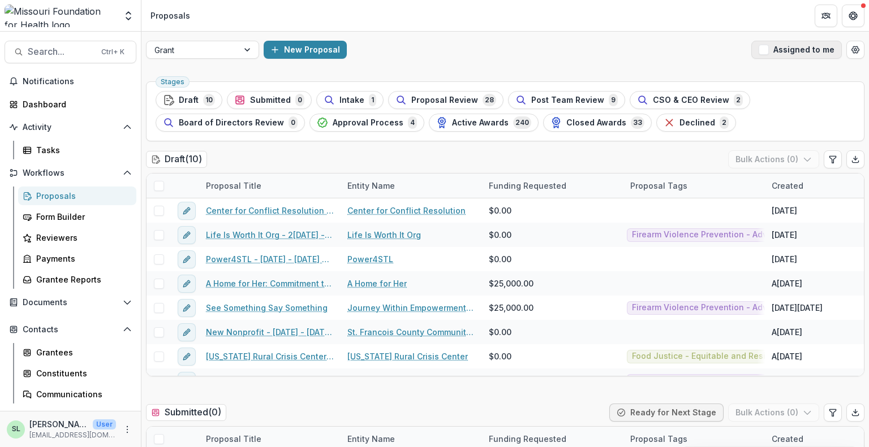
click at [776, 47] on button "Assigned to me" at bounding box center [796, 50] width 90 height 18
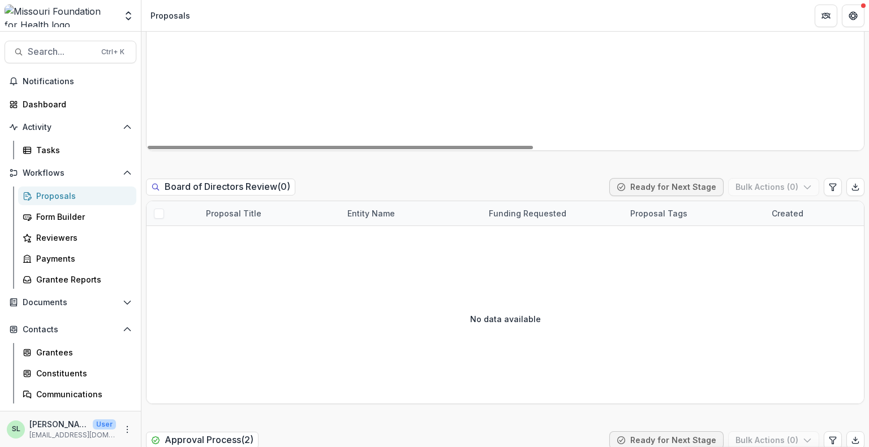
scroll to position [1583, 0]
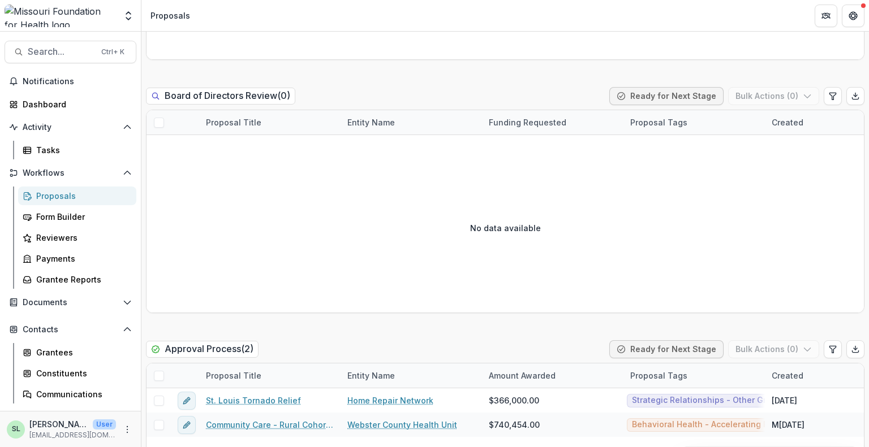
click at [72, 193] on div "Proposals" at bounding box center [81, 196] width 91 height 12
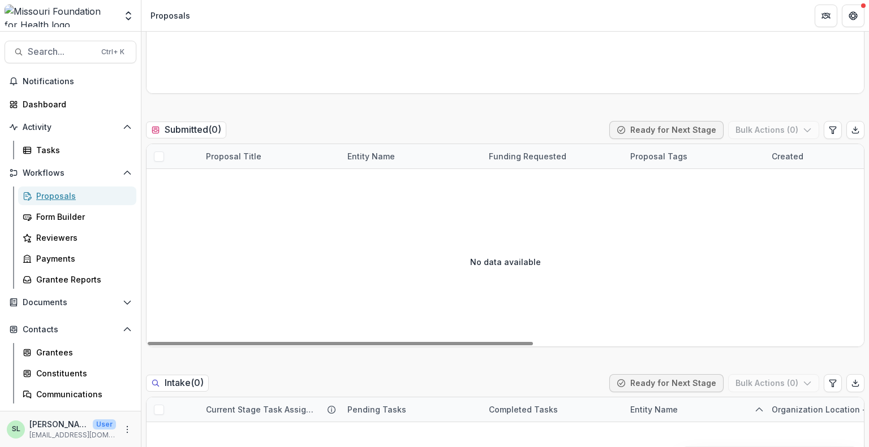
scroll to position [0, 0]
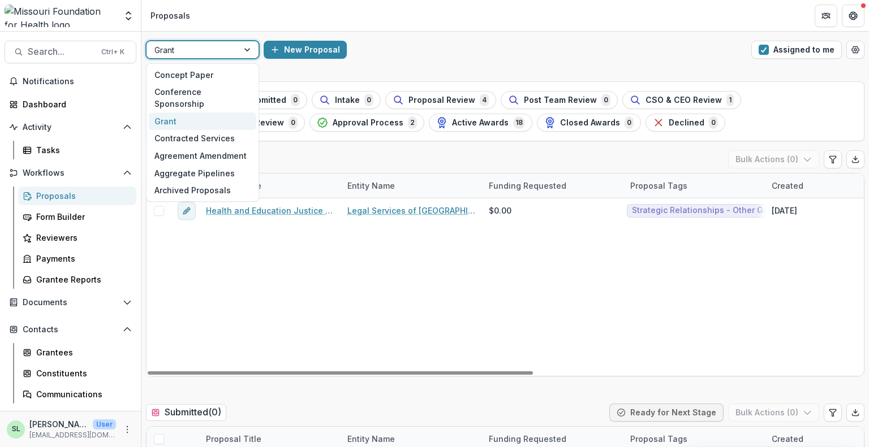
click at [217, 47] on div at bounding box center [192, 50] width 76 height 14
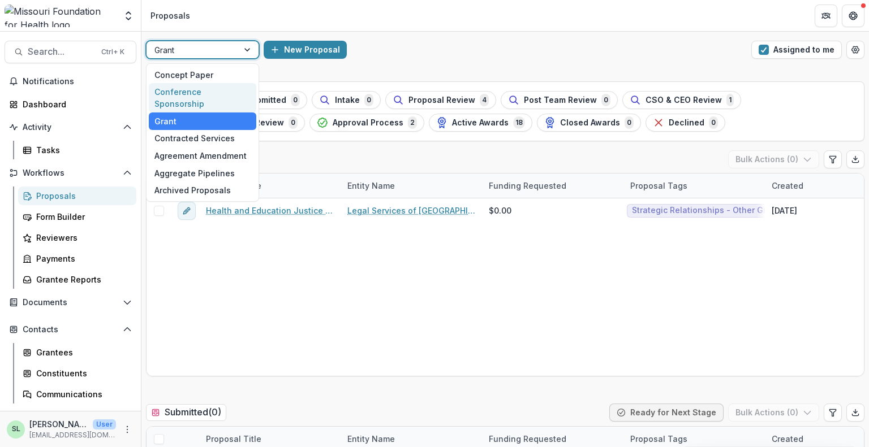
click at [211, 97] on div "Conference Sponsorship" at bounding box center [202, 97] width 107 height 29
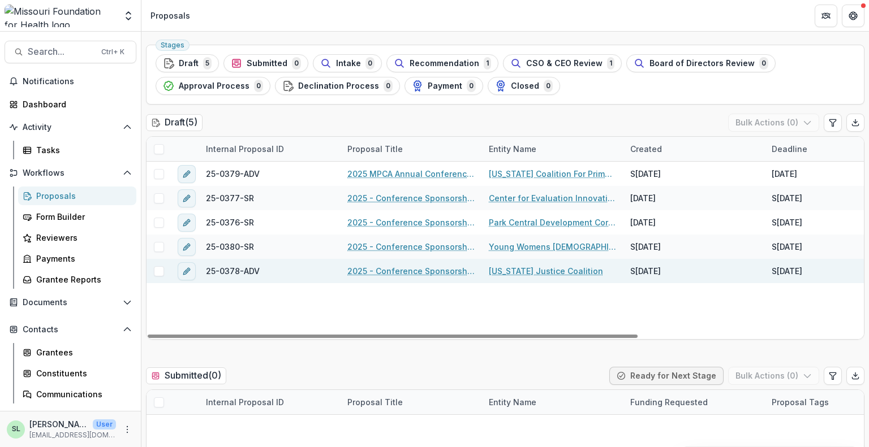
scroll to position [57, 0]
